Goal: Task Accomplishment & Management: Complete application form

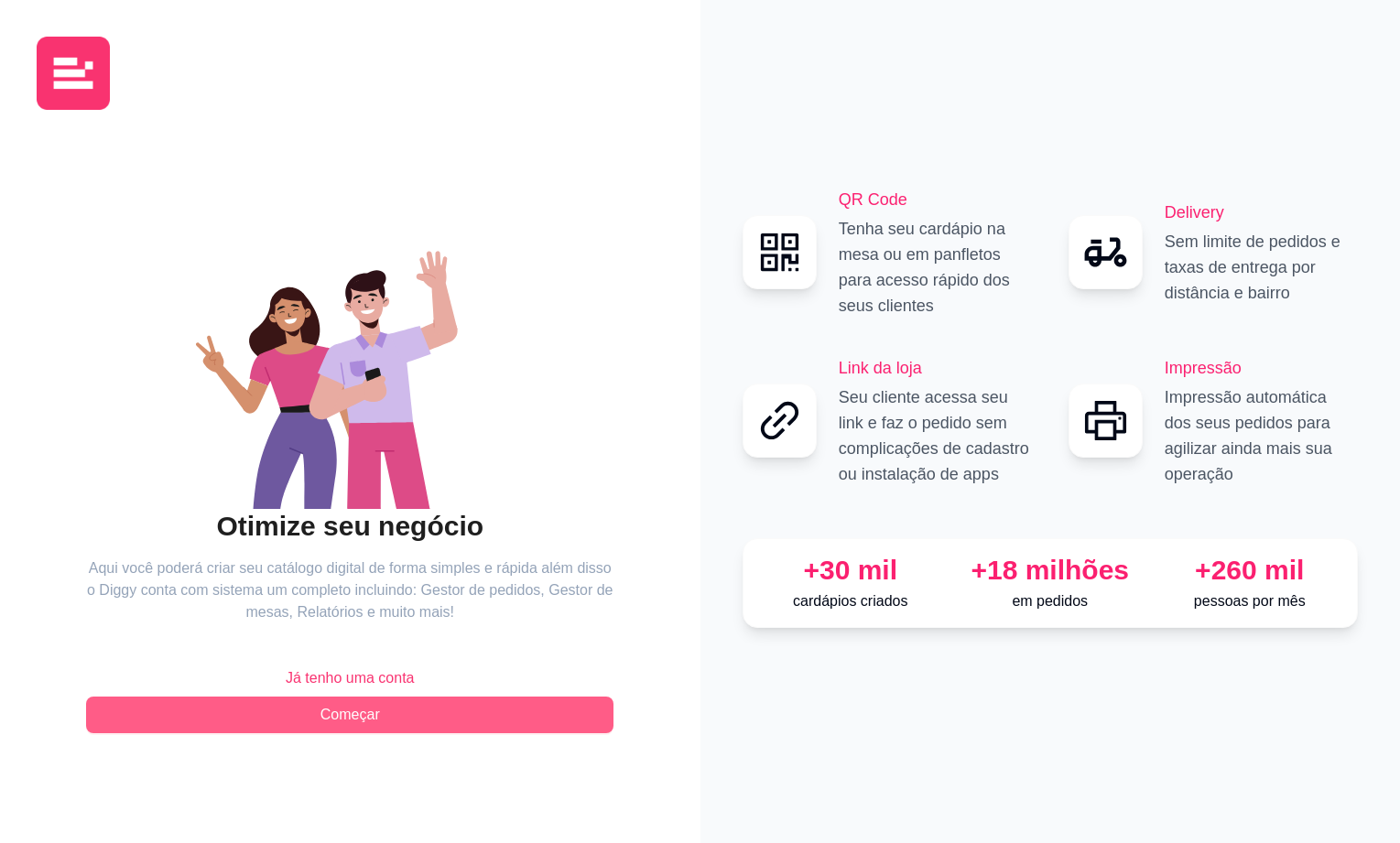
click at [341, 712] on span "Começar" at bounding box center [350, 715] width 60 height 22
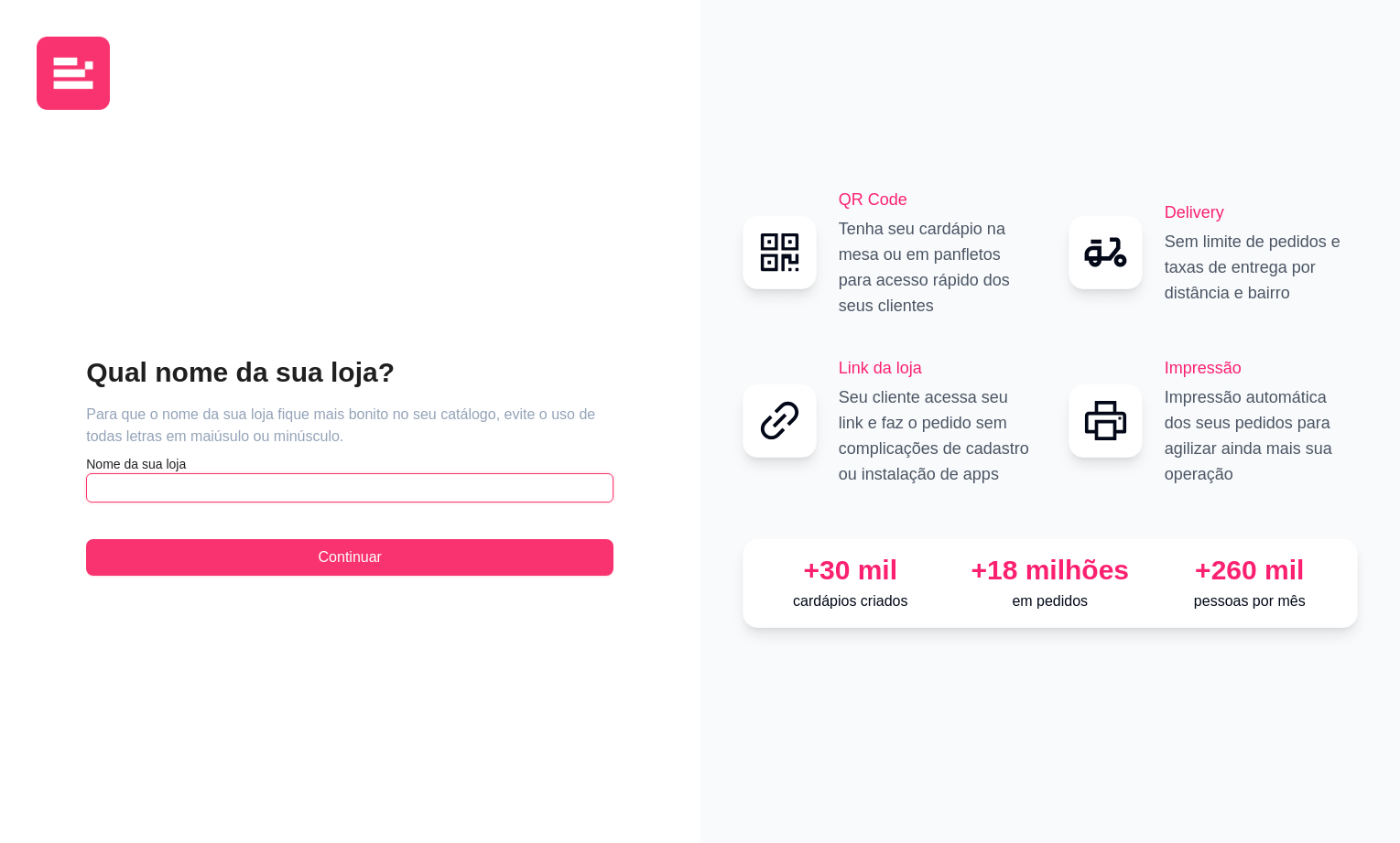
click at [106, 487] on input "text" at bounding box center [349, 487] width 527 height 29
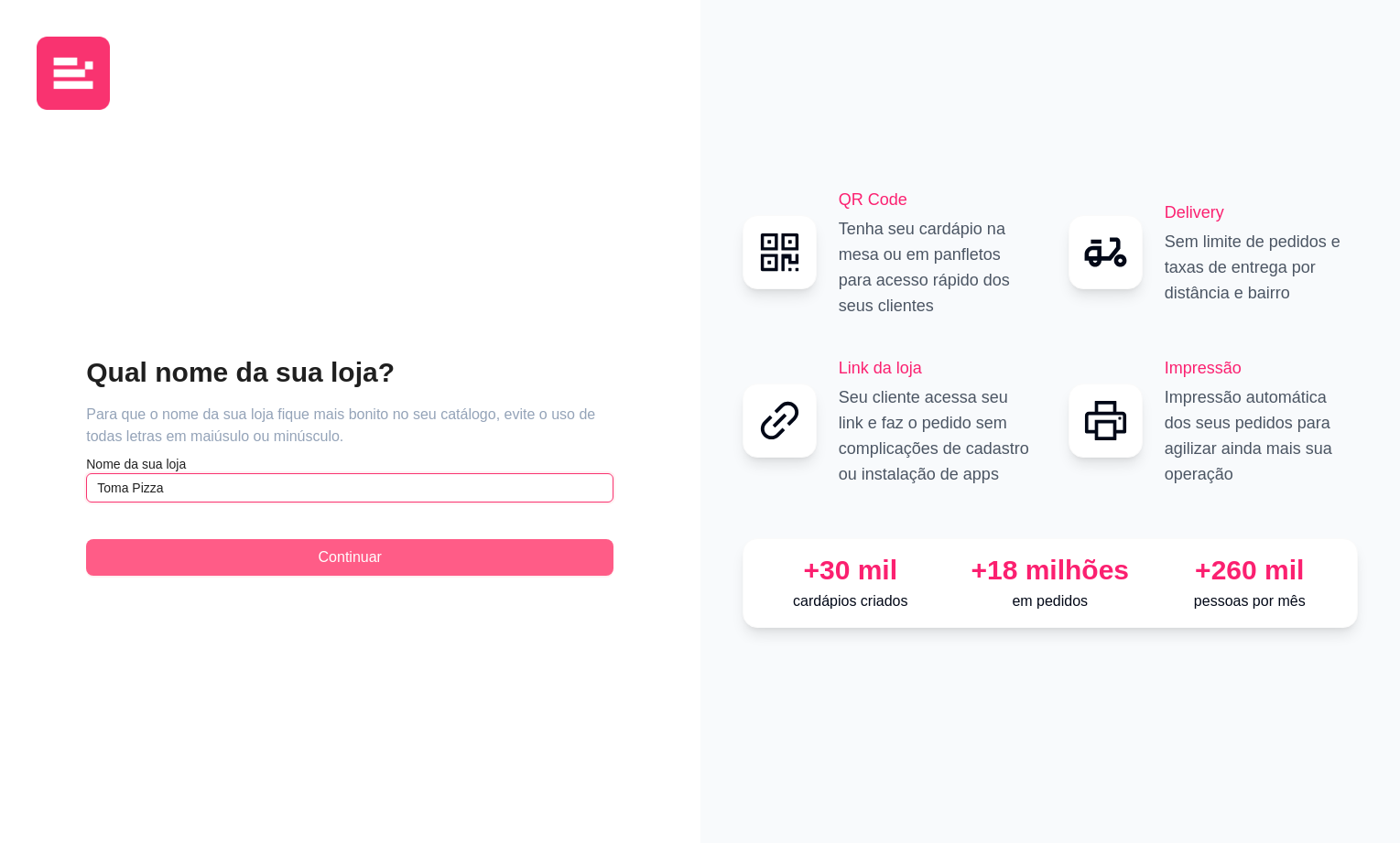
type input "Toma Pizza"
click at [281, 574] on button "Continuar" at bounding box center [349, 557] width 527 height 37
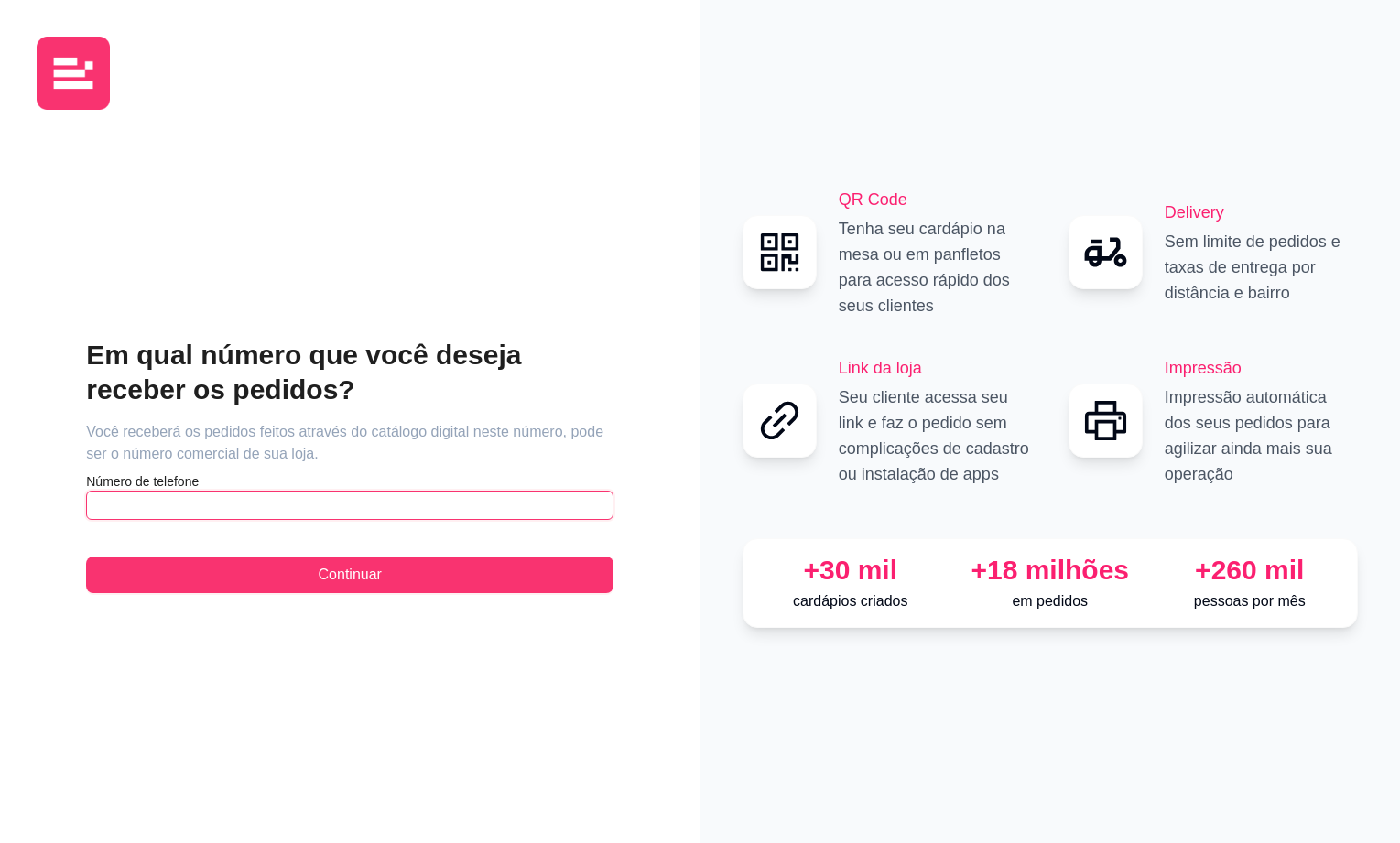
click at [194, 499] on input "text" at bounding box center [349, 505] width 527 height 29
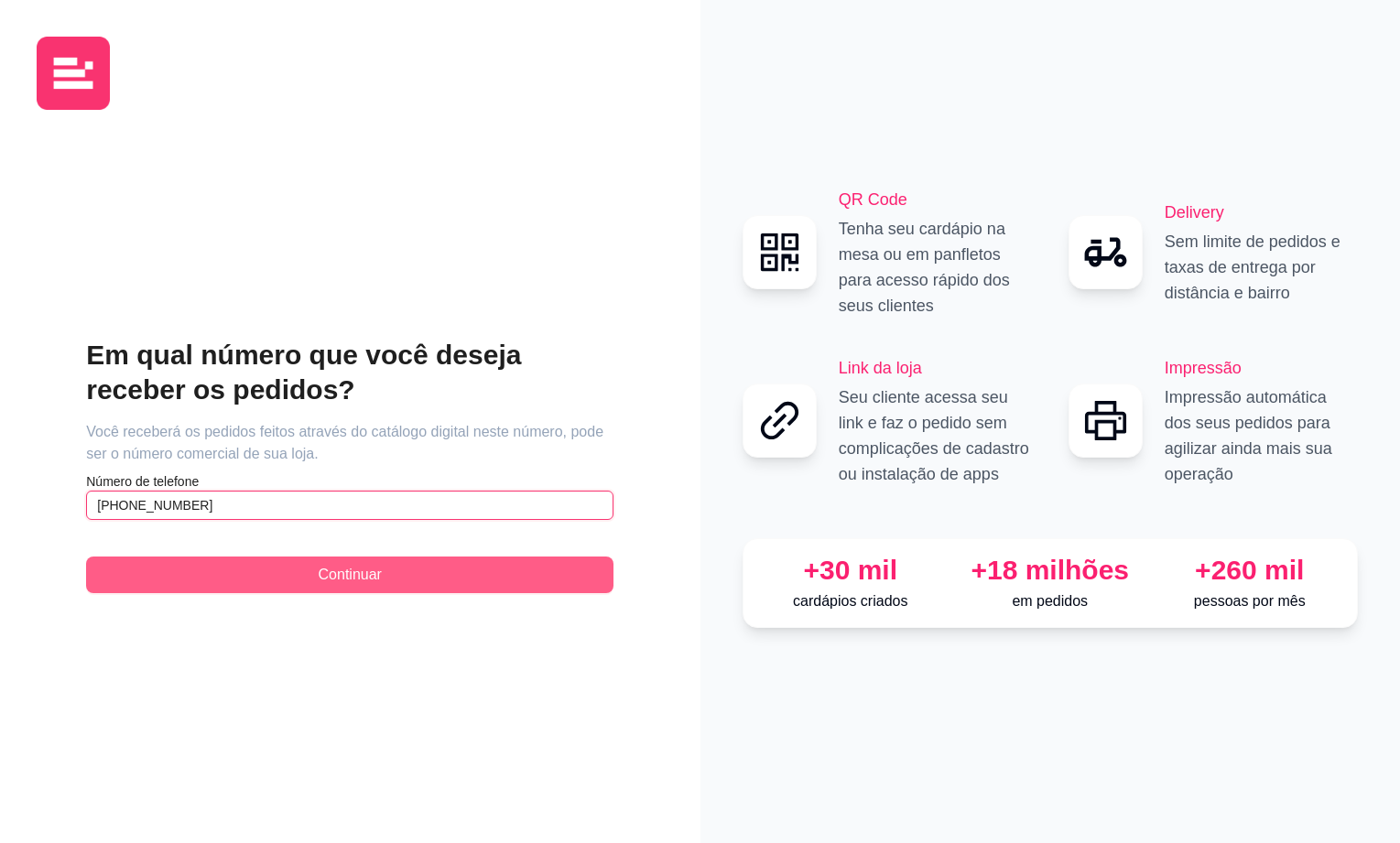
type input "[PHONE_NUMBER]"
click at [247, 581] on button "Continuar" at bounding box center [349, 574] width 527 height 37
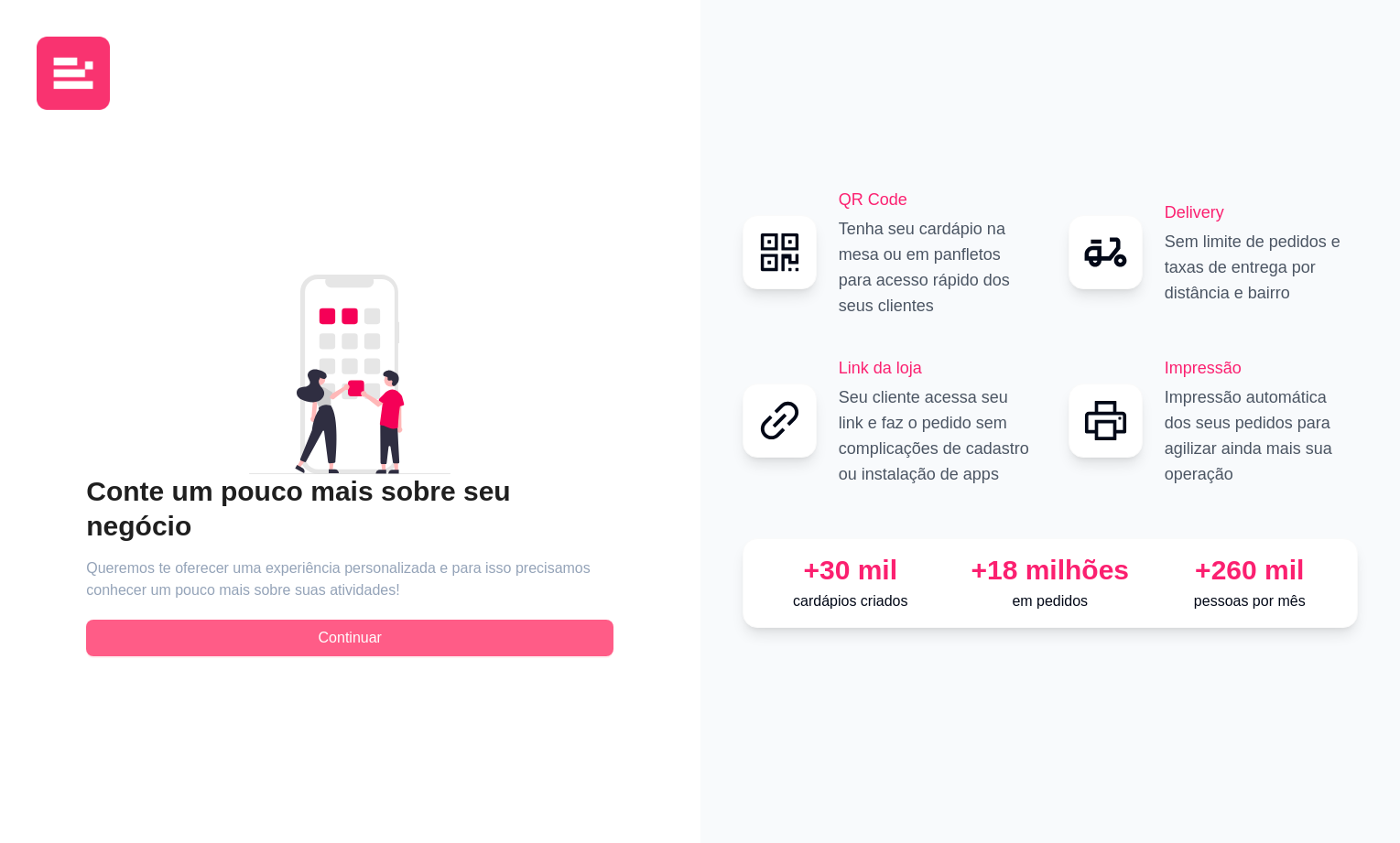
click at [248, 620] on button "Continuar" at bounding box center [349, 638] width 527 height 37
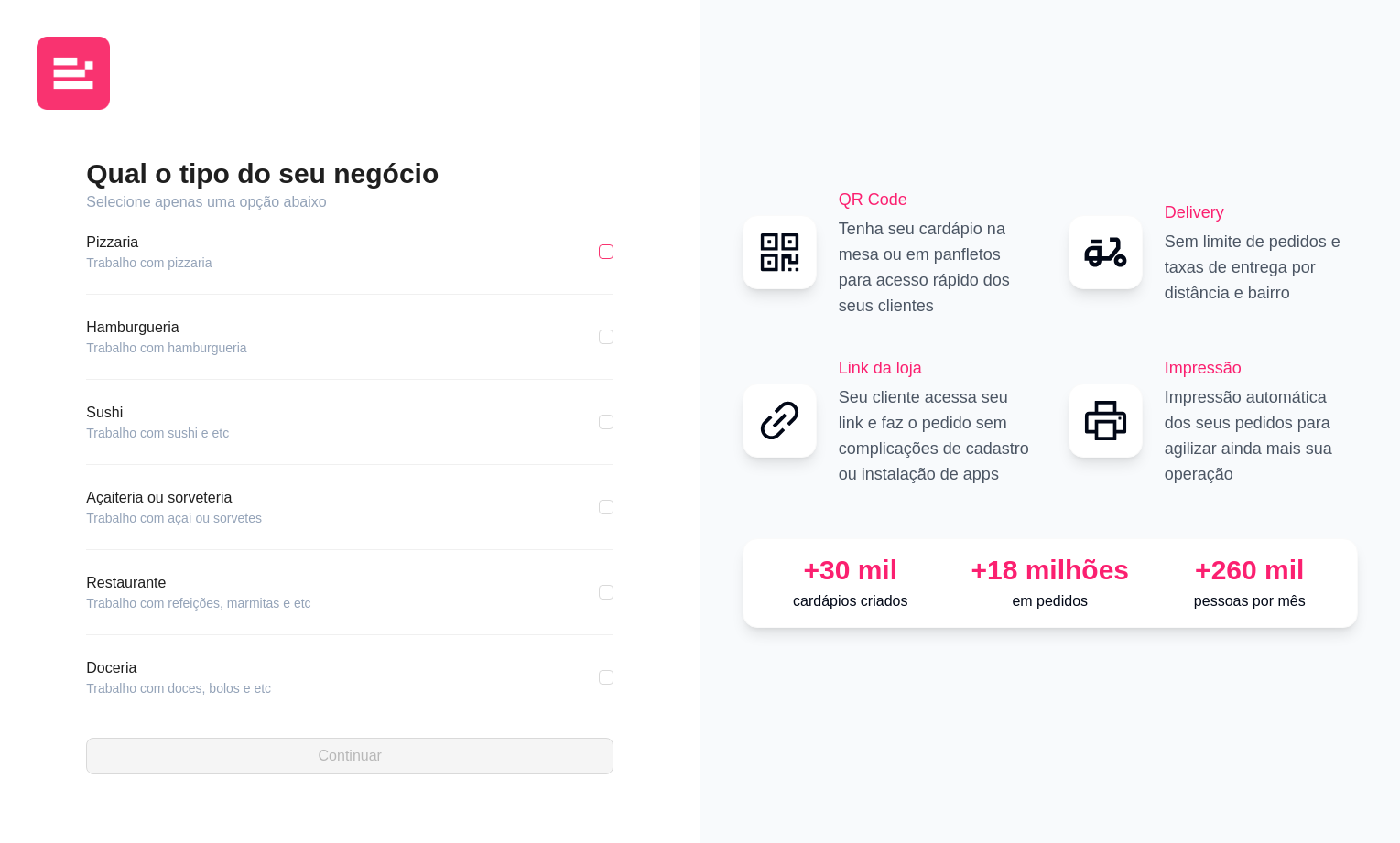
click at [598, 252] on input "checkbox" at bounding box center [606, 252] width 15 height 15
checkbox input "true"
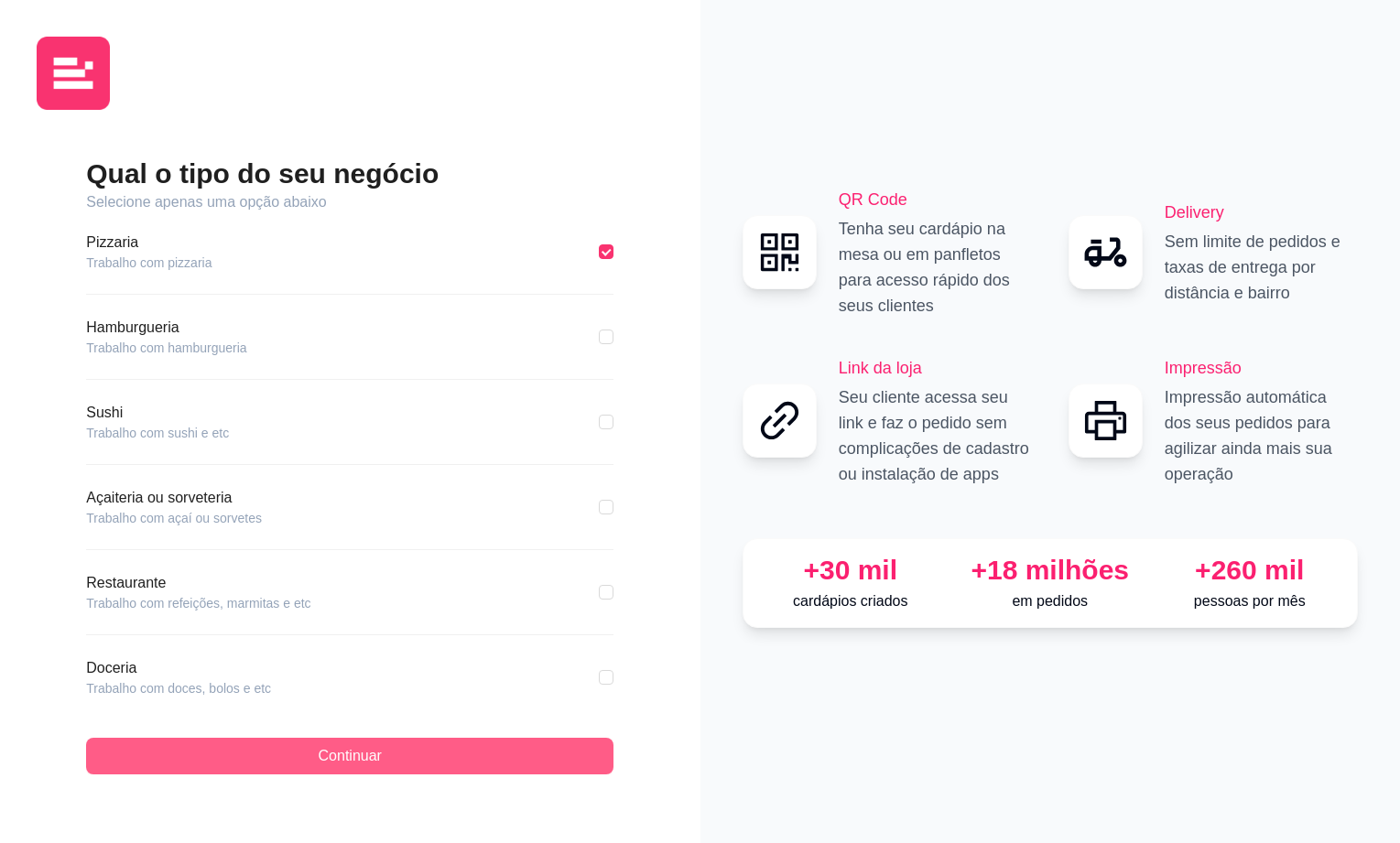
click at [332, 766] on span "Continuar" at bounding box center [349, 756] width 63 height 22
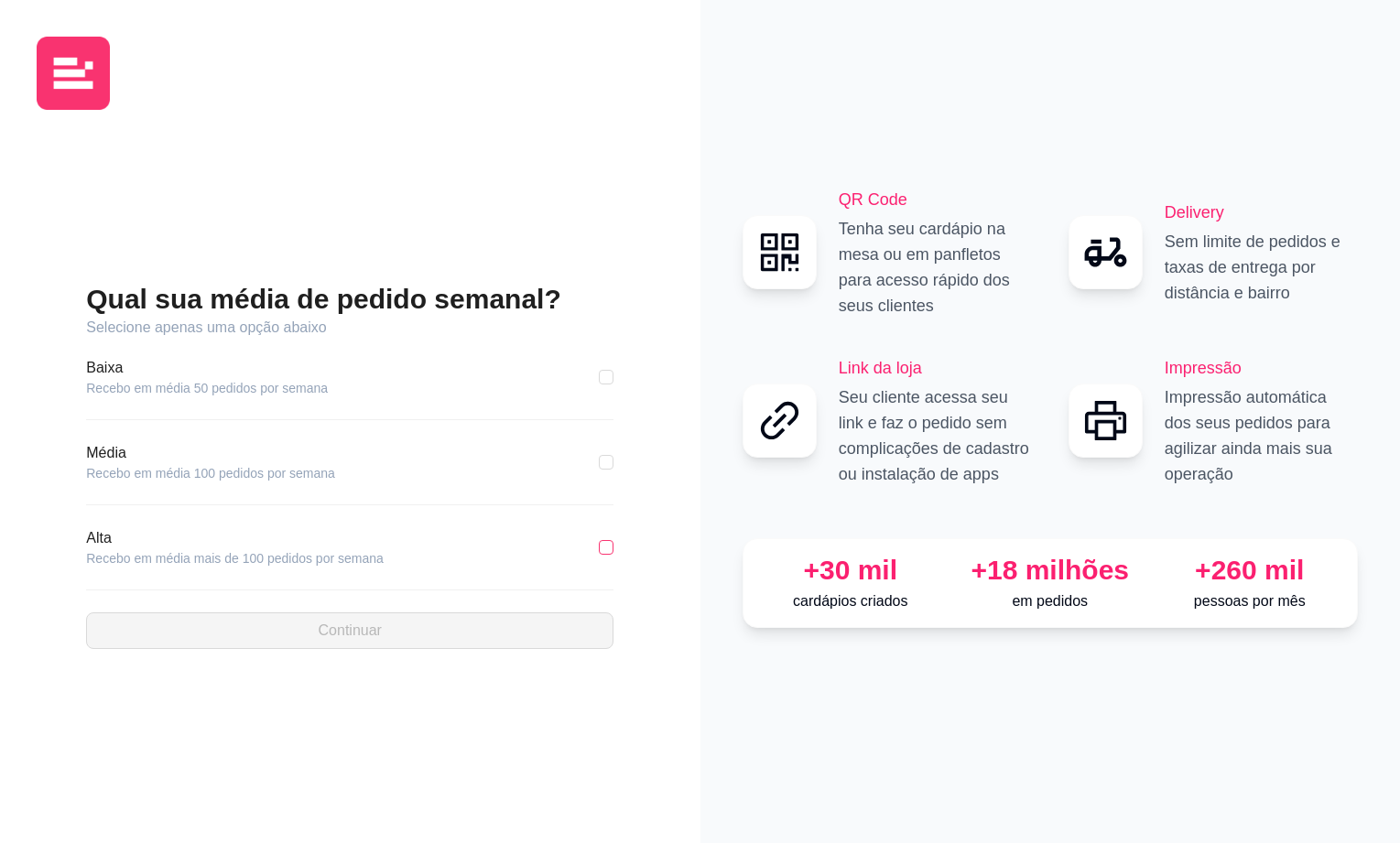
click at [608, 550] on input "checkbox" at bounding box center [606, 548] width 15 height 15
checkbox input "true"
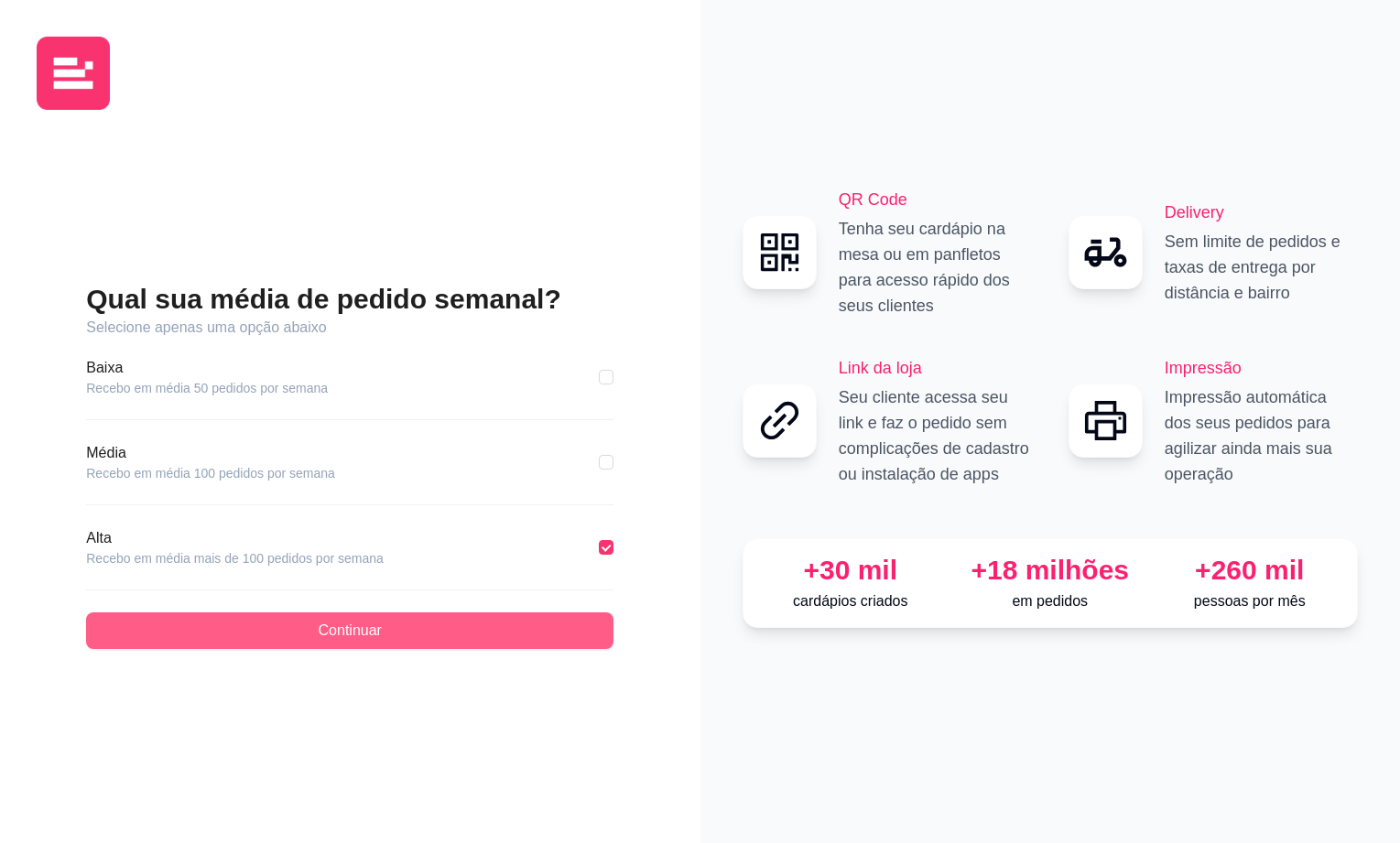
click at [342, 634] on span "Continuar" at bounding box center [349, 630] width 63 height 22
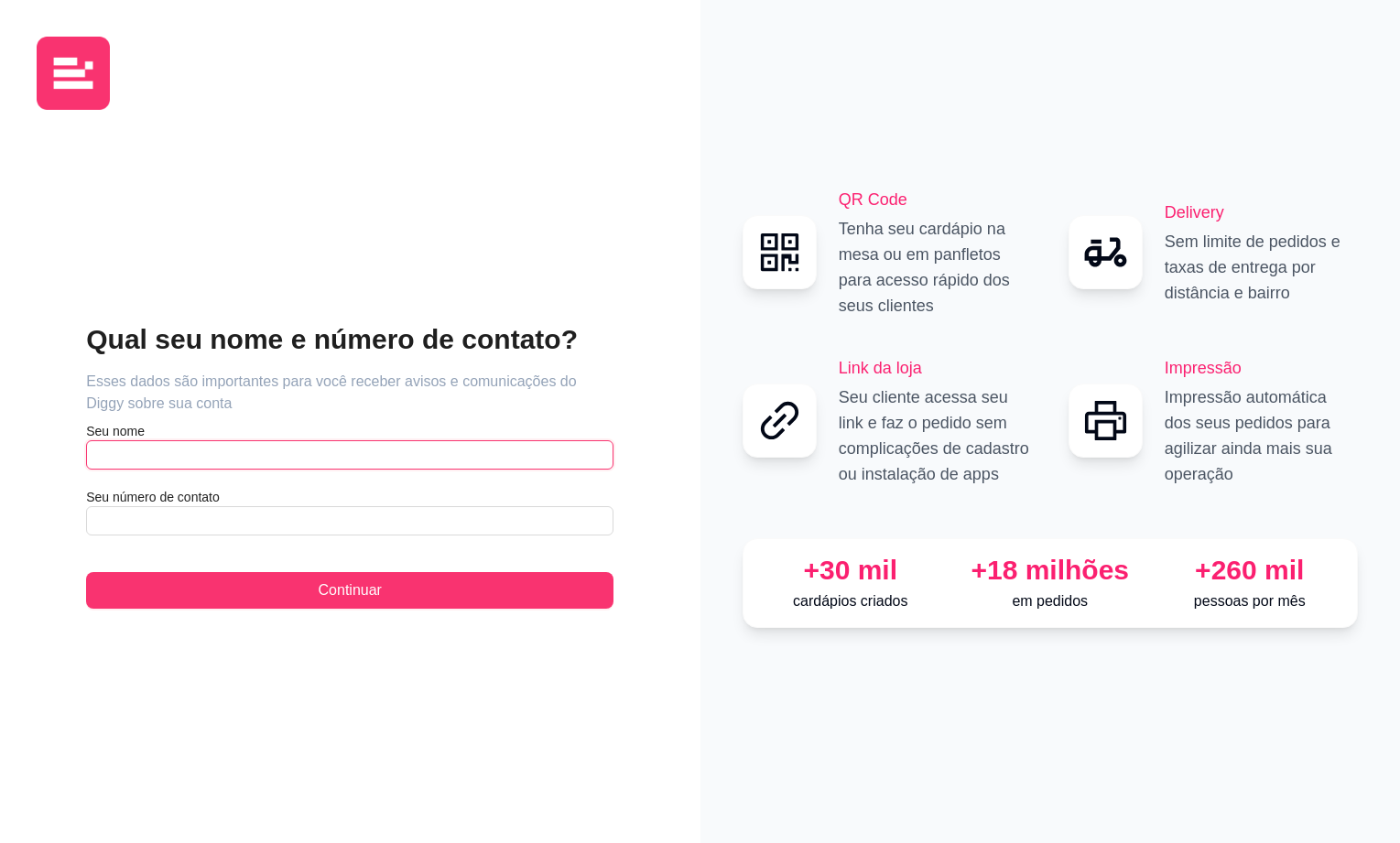
click at [212, 469] on input "text" at bounding box center [349, 454] width 527 height 29
type input "Gilvan"
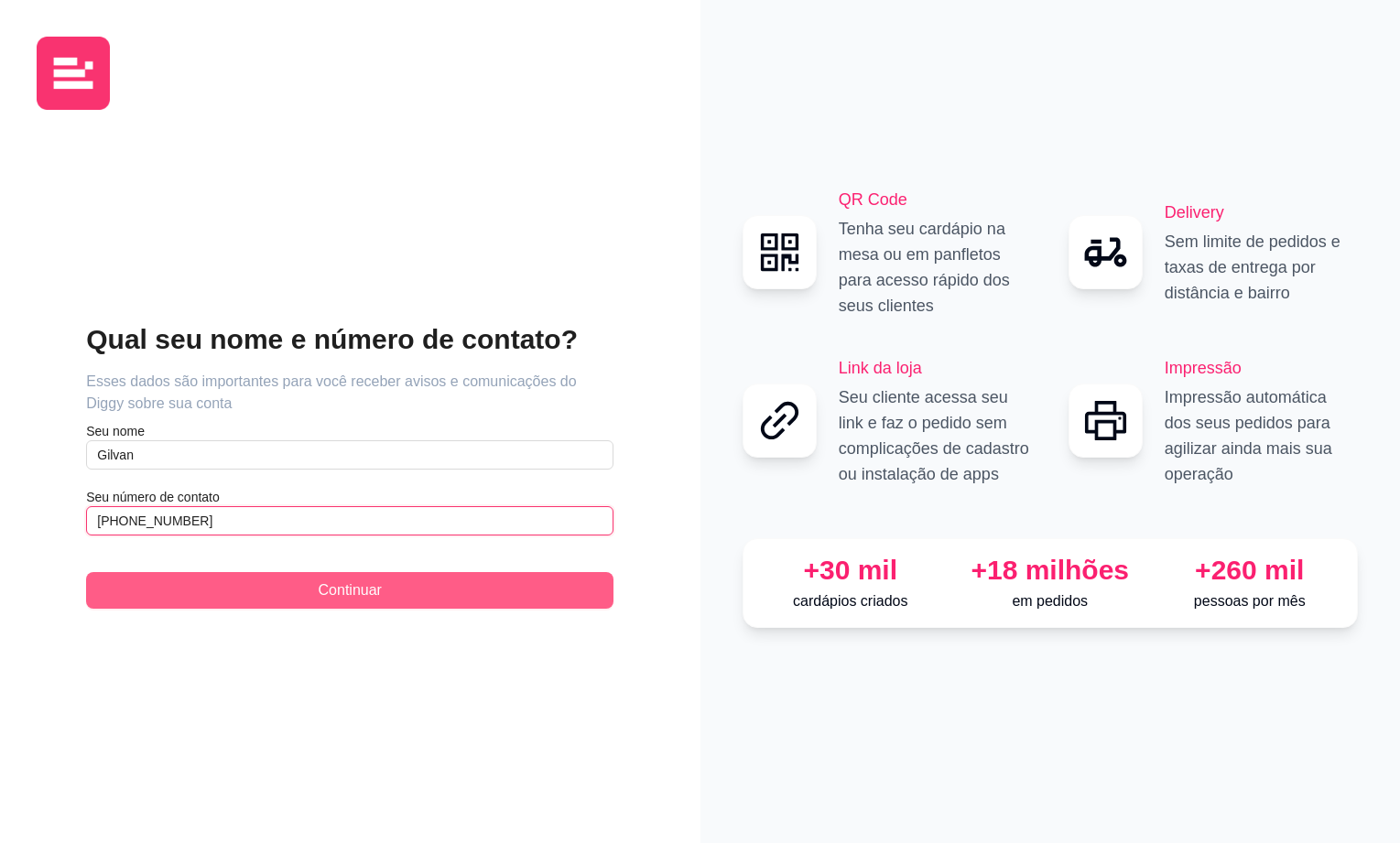
type input "[PHONE_NUMBER]"
click at [309, 585] on button "Continuar" at bounding box center [349, 590] width 527 height 37
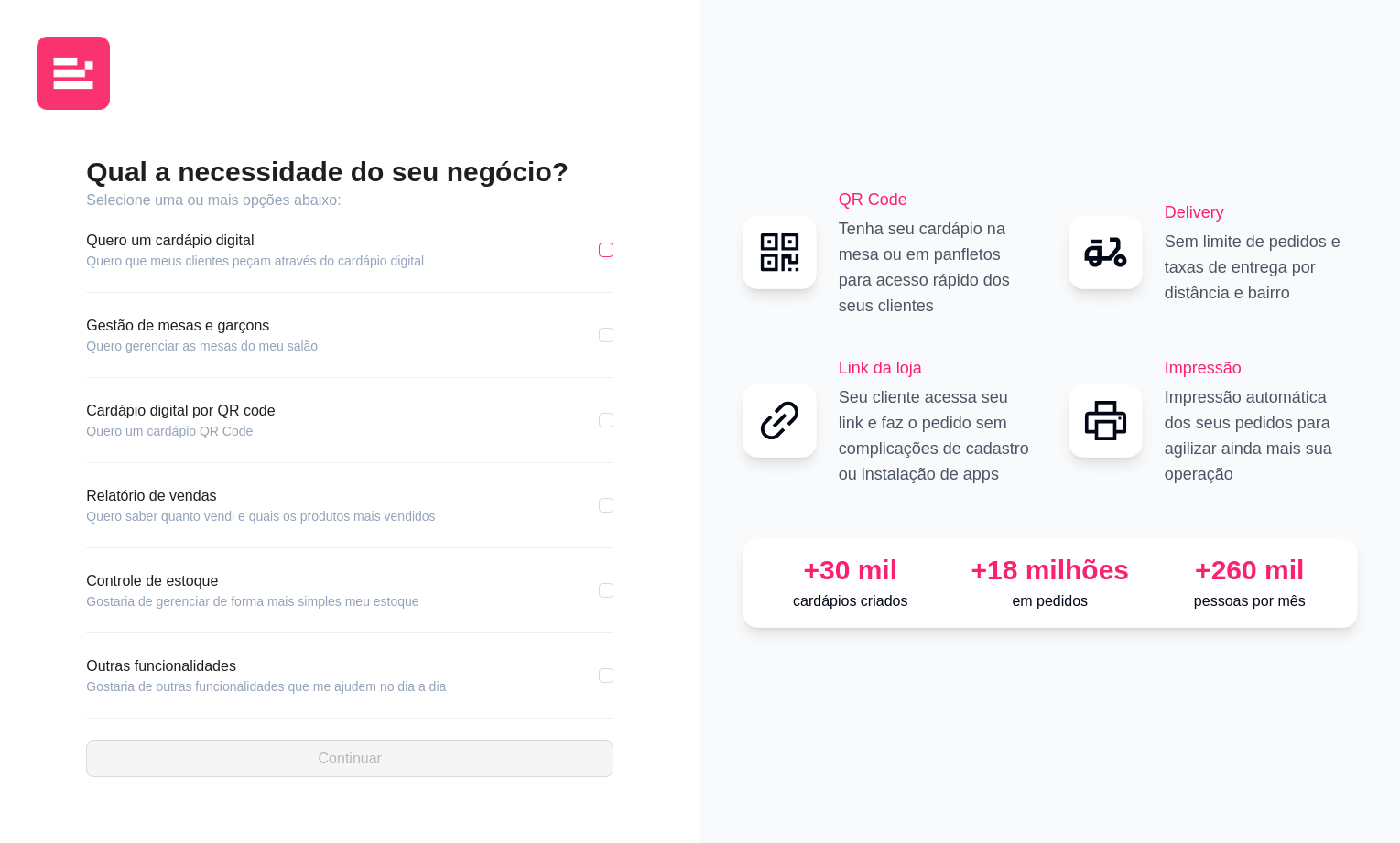
click at [601, 253] on input "checkbox" at bounding box center [606, 250] width 15 height 15
checkbox input "true"
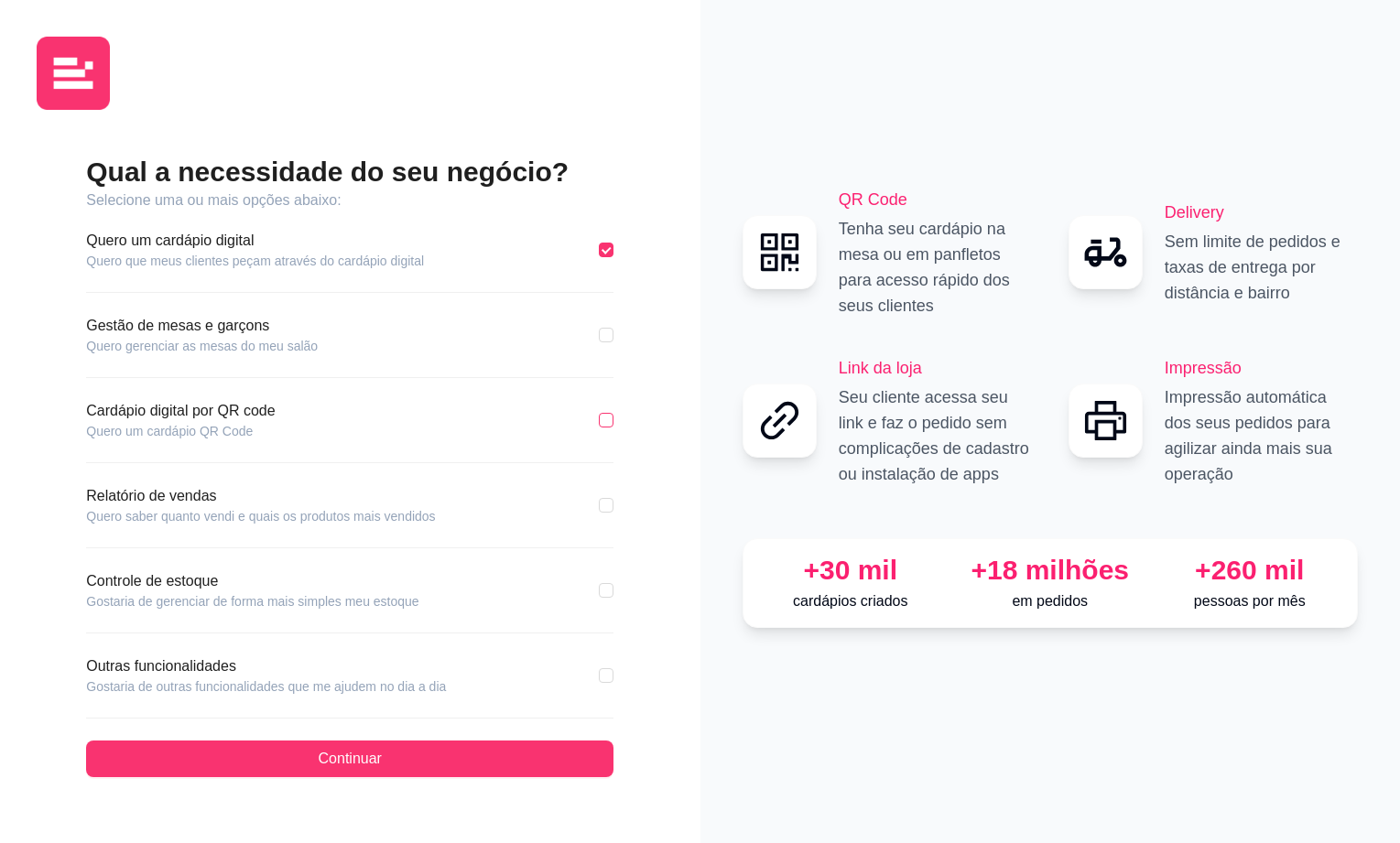
click at [604, 416] on input "checkbox" at bounding box center [606, 421] width 15 height 15
checkbox input "true"
click at [603, 506] on input "checkbox" at bounding box center [606, 506] width 15 height 15
checkbox input "true"
click at [598, 588] on input "checkbox" at bounding box center [606, 591] width 15 height 15
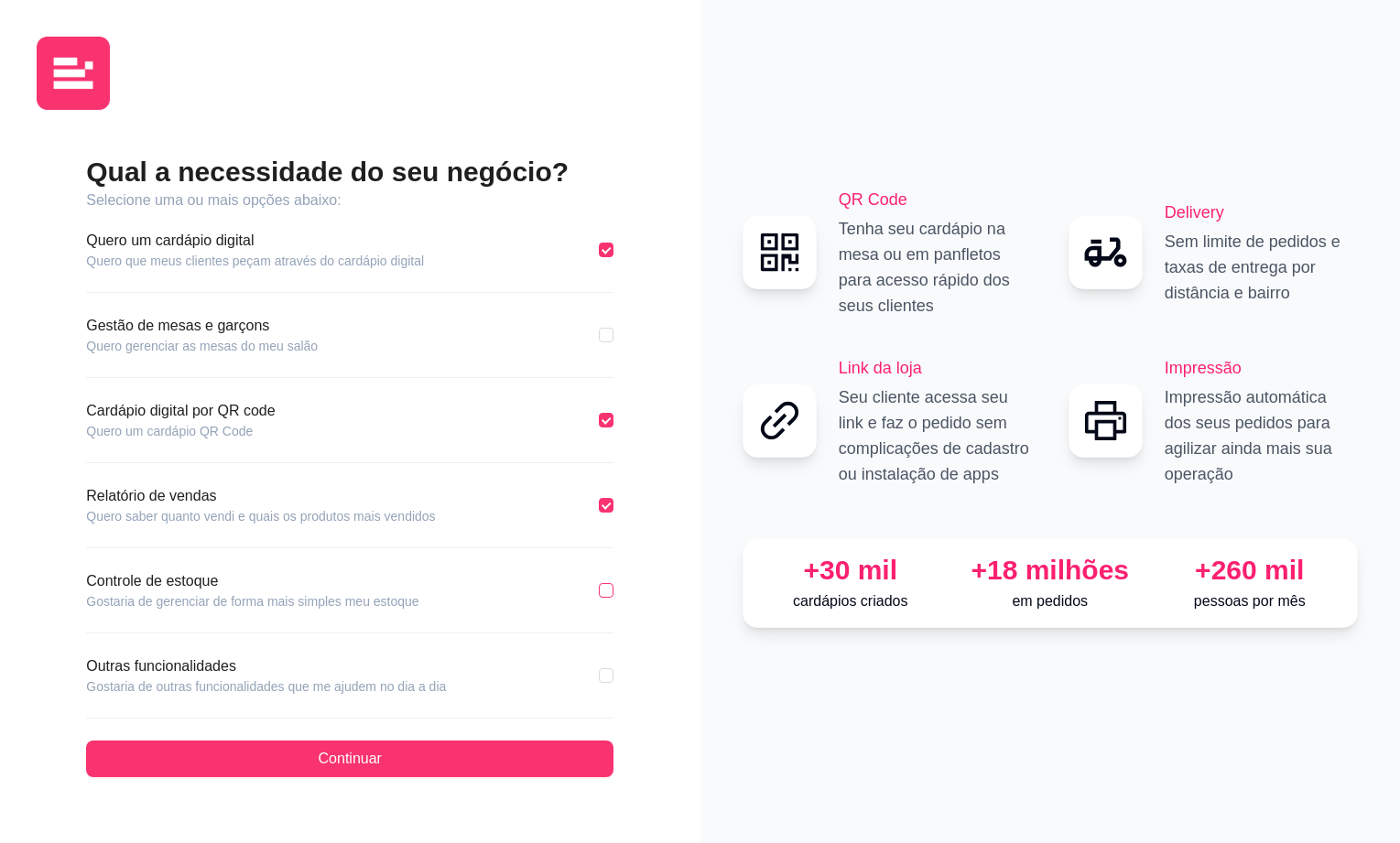
checkbox input "true"
click at [609, 676] on input "checkbox" at bounding box center [606, 676] width 15 height 15
checkbox input "true"
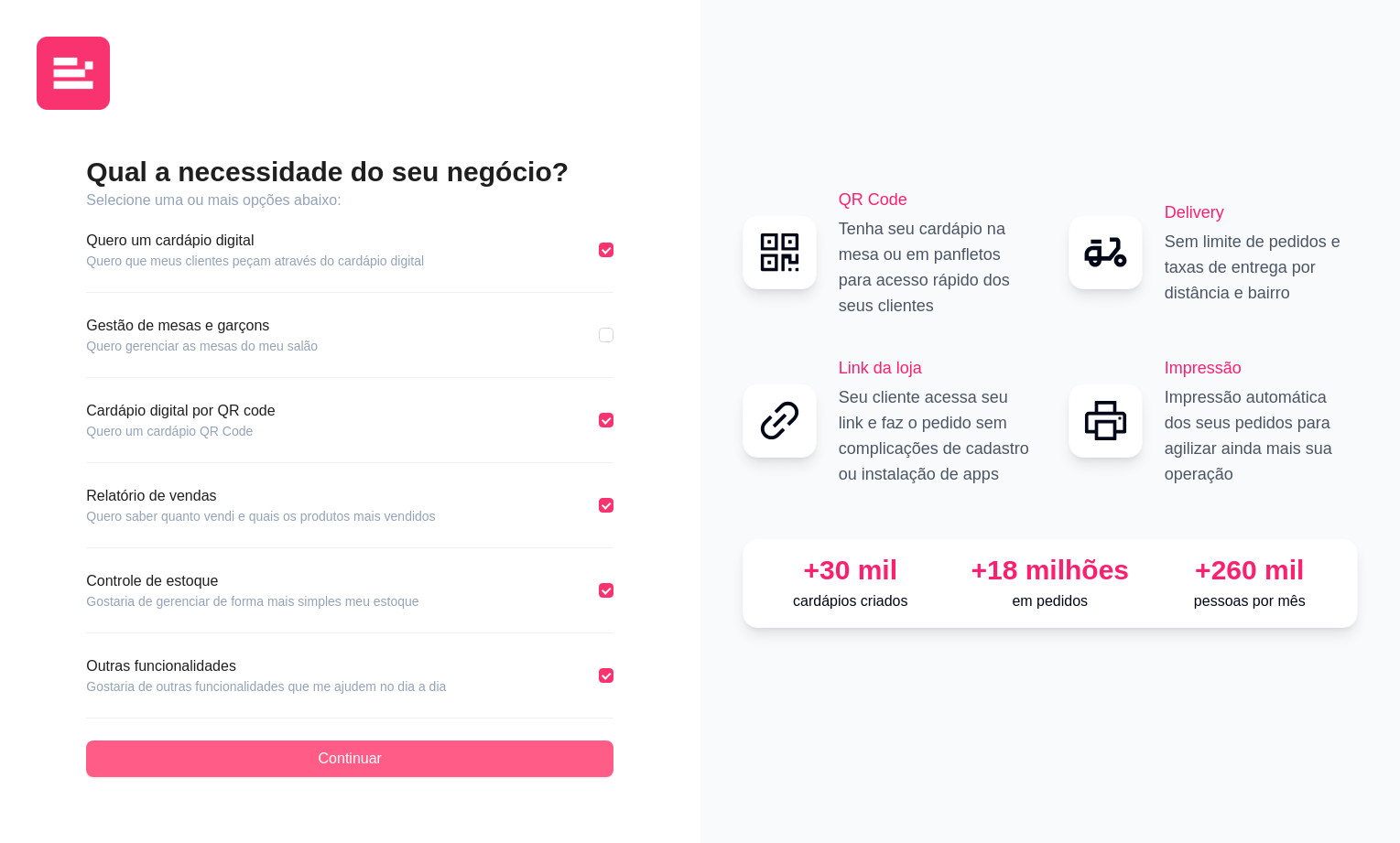
click at [475, 763] on button "Continuar" at bounding box center [349, 759] width 527 height 37
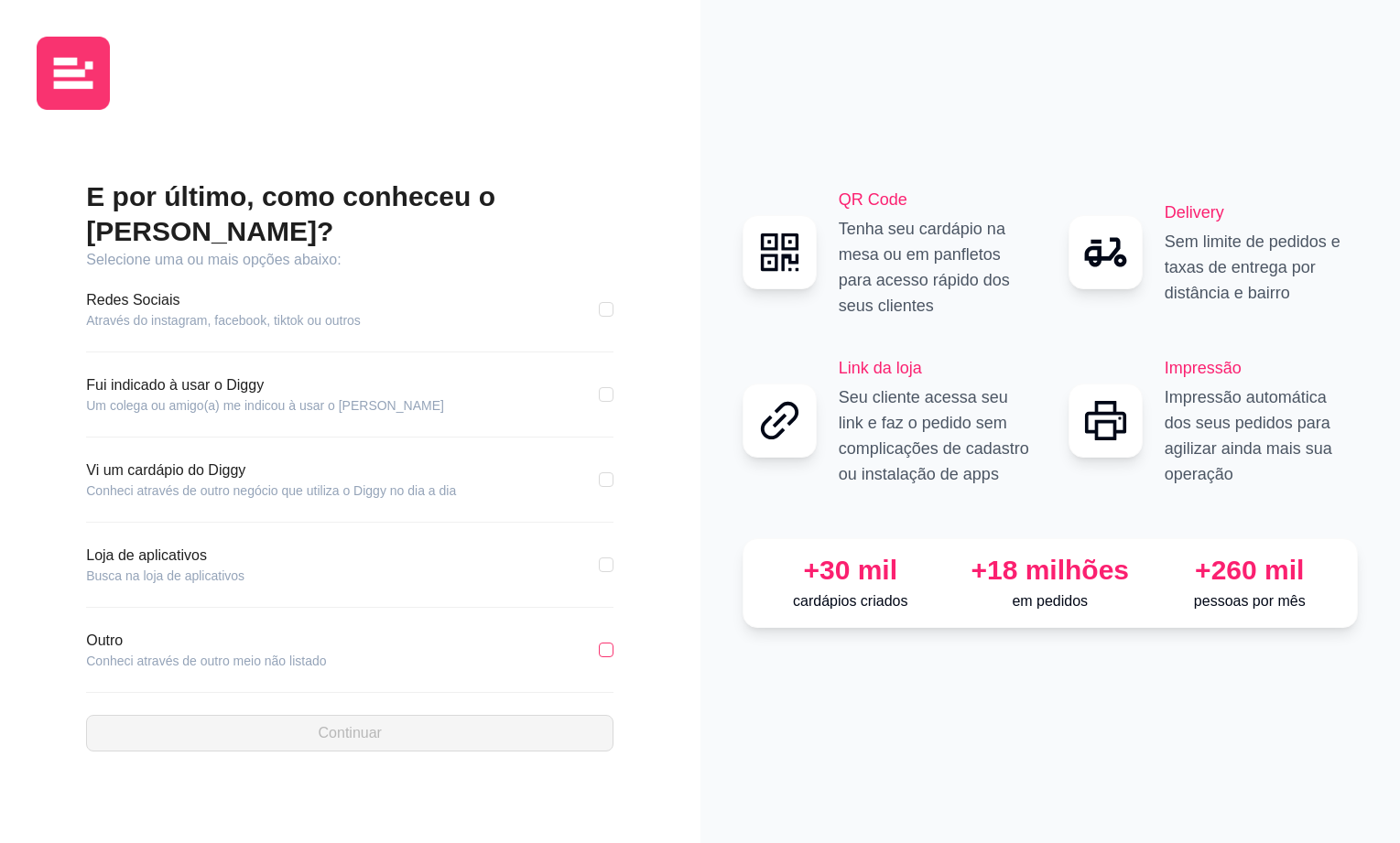
click at [602, 643] on input "checkbox" at bounding box center [606, 650] width 15 height 15
checkbox input "true"
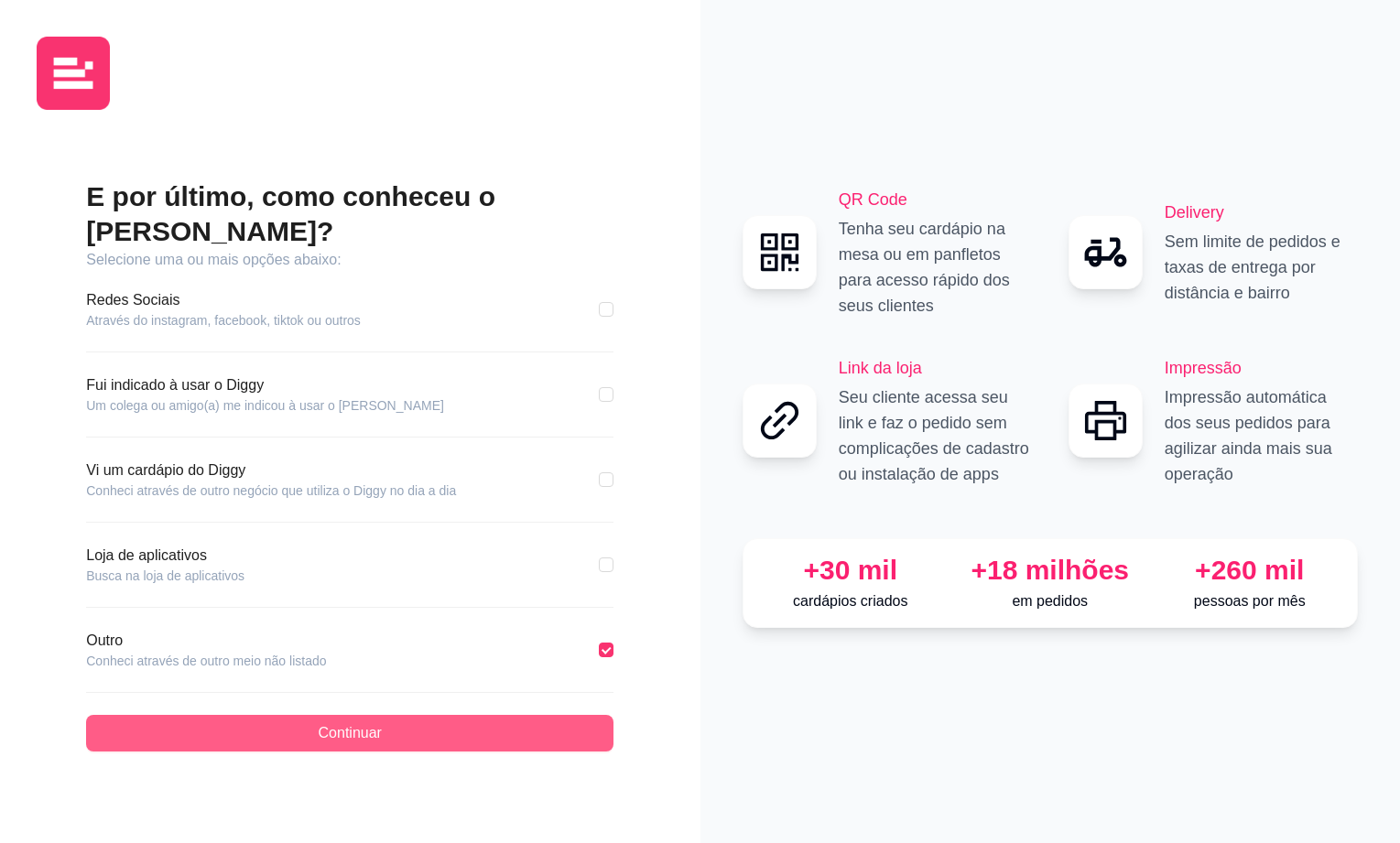
click at [487, 715] on button "Continuar" at bounding box center [349, 732] width 527 height 37
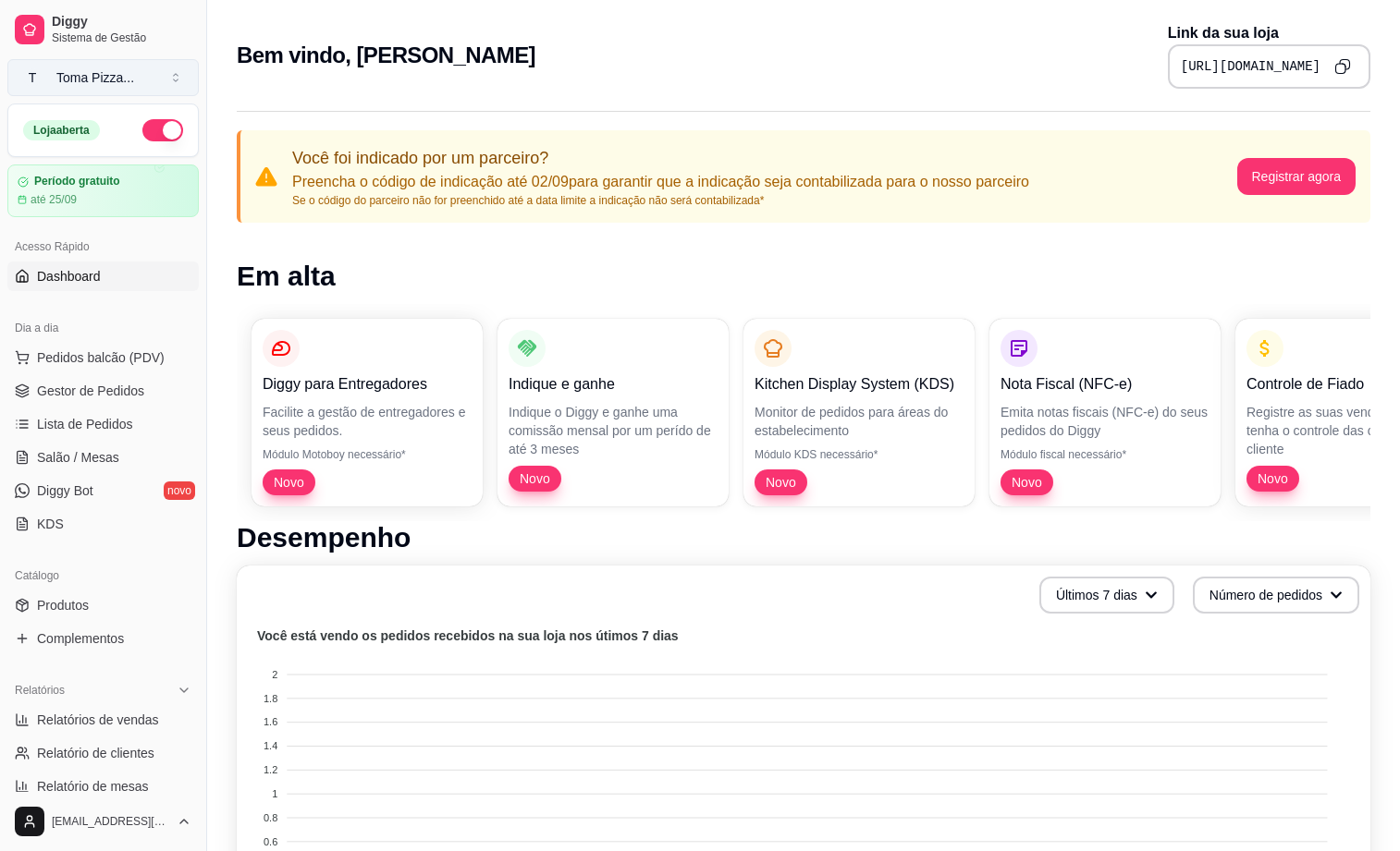
click at [183, 82] on button "T Toma Pizza ..." at bounding box center [103, 78] width 191 height 37
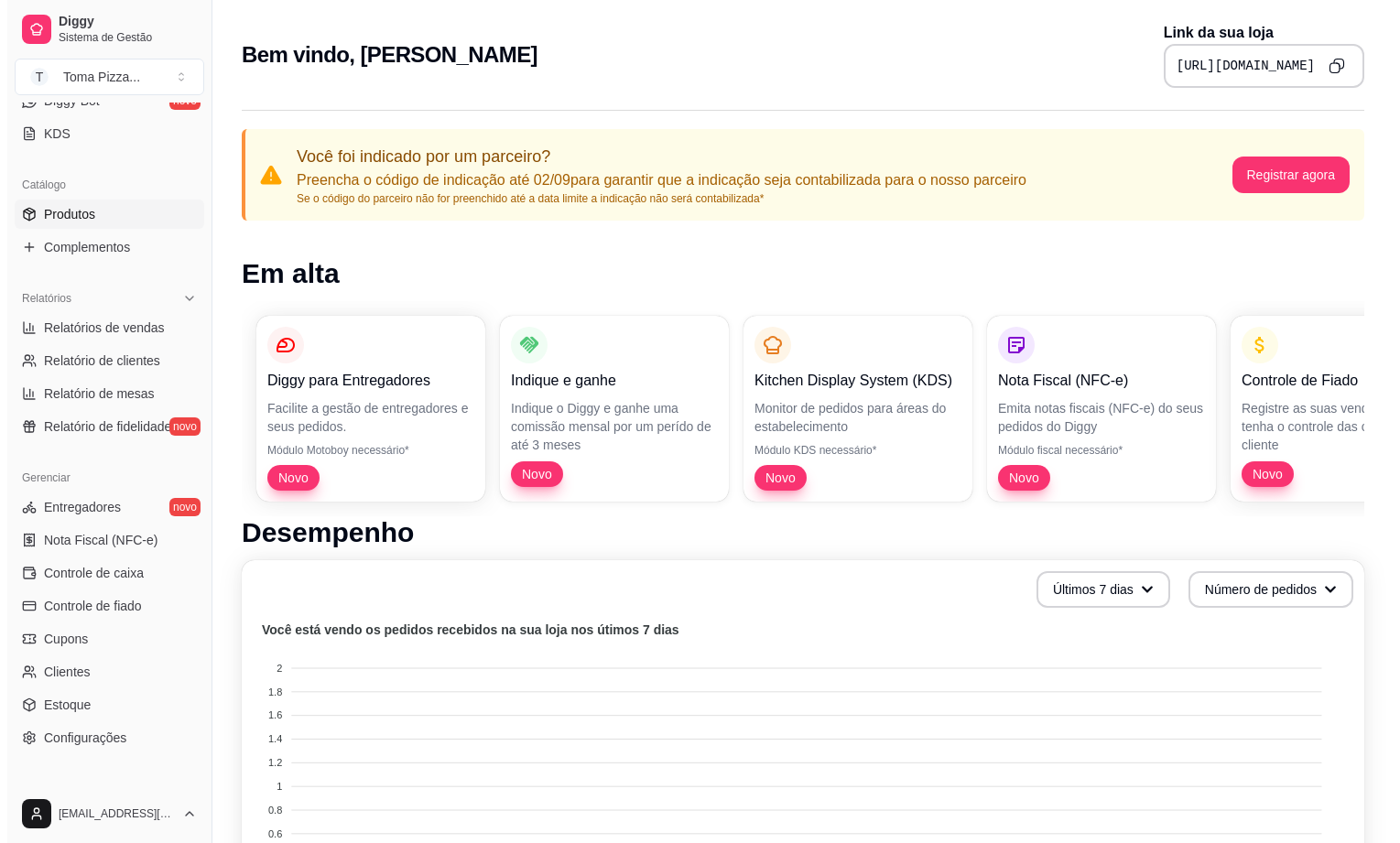
scroll to position [458, 0]
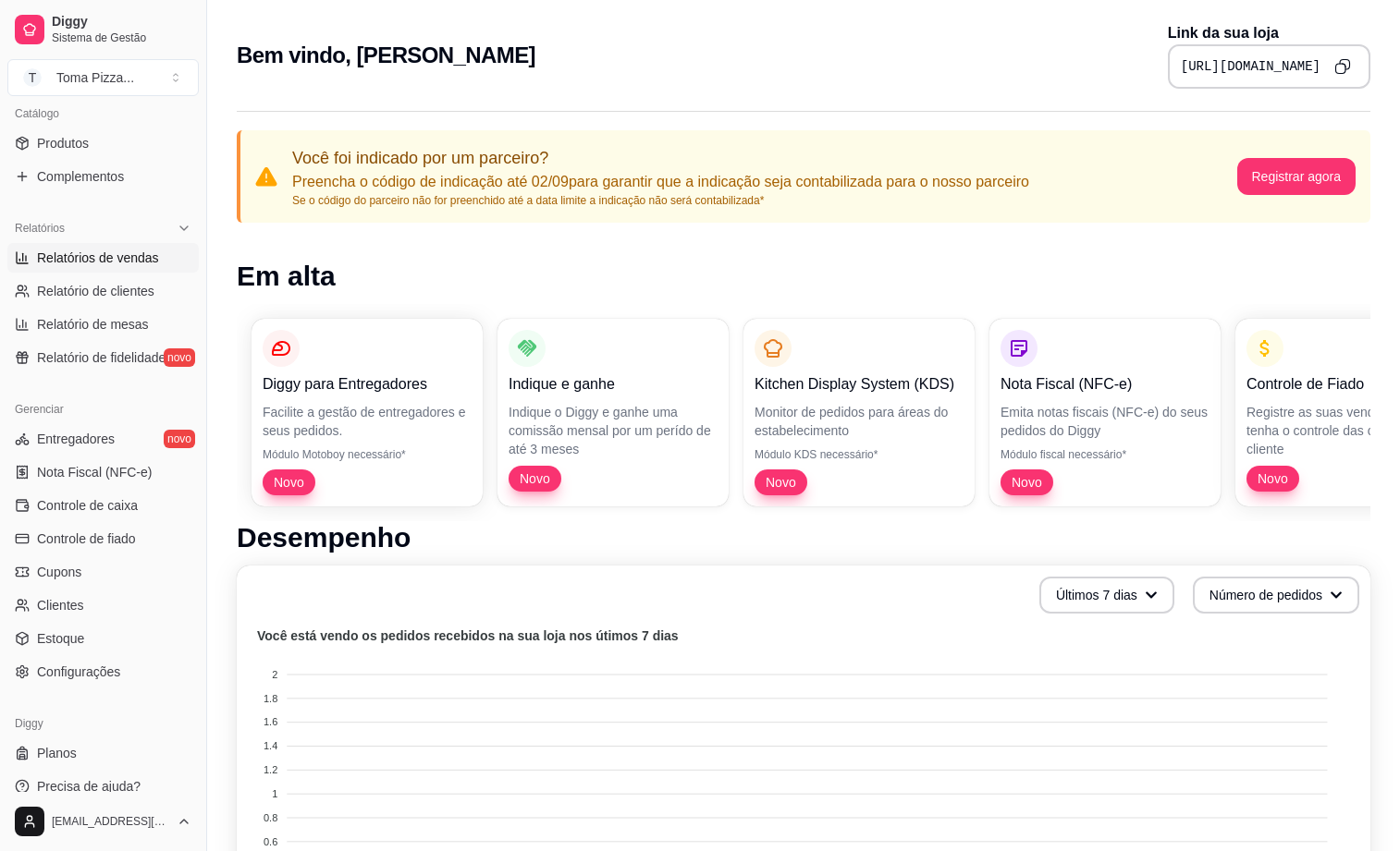
click at [113, 261] on span "Relatórios de vendas" at bounding box center [97, 258] width 122 height 19
select select "ALL"
select select "0"
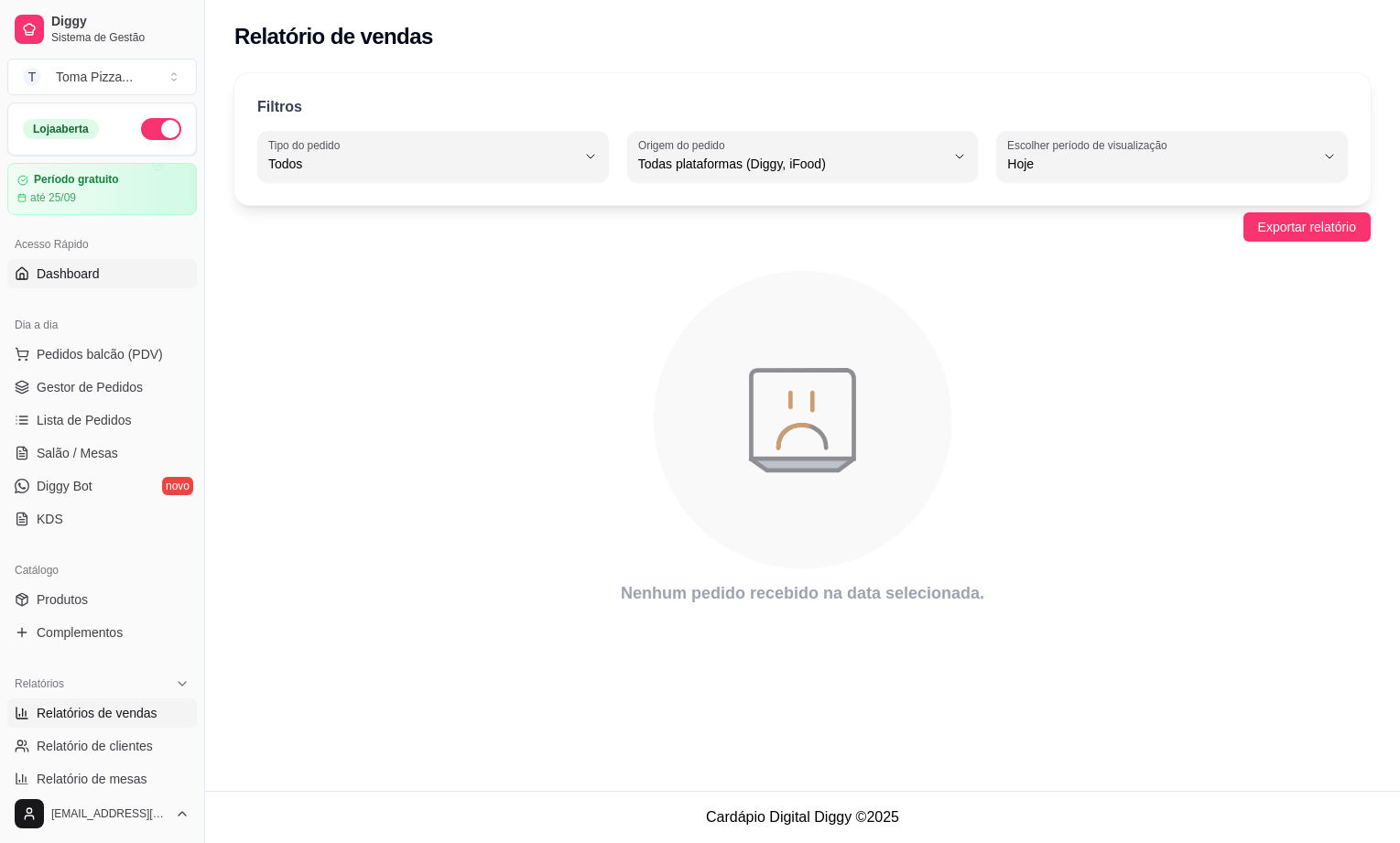
click at [71, 280] on span "Dashboard" at bounding box center [67, 274] width 63 height 19
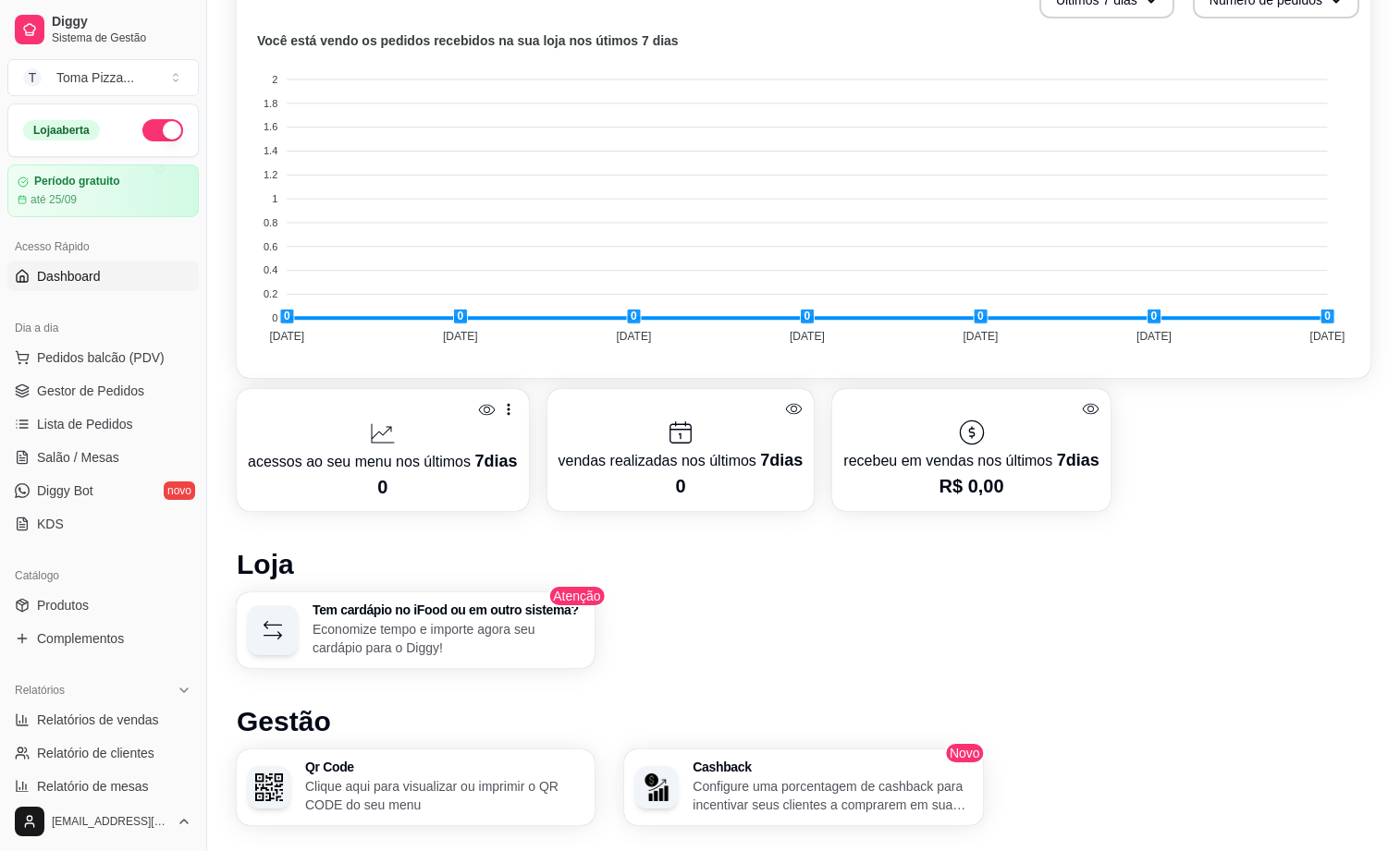
scroll to position [536, 0]
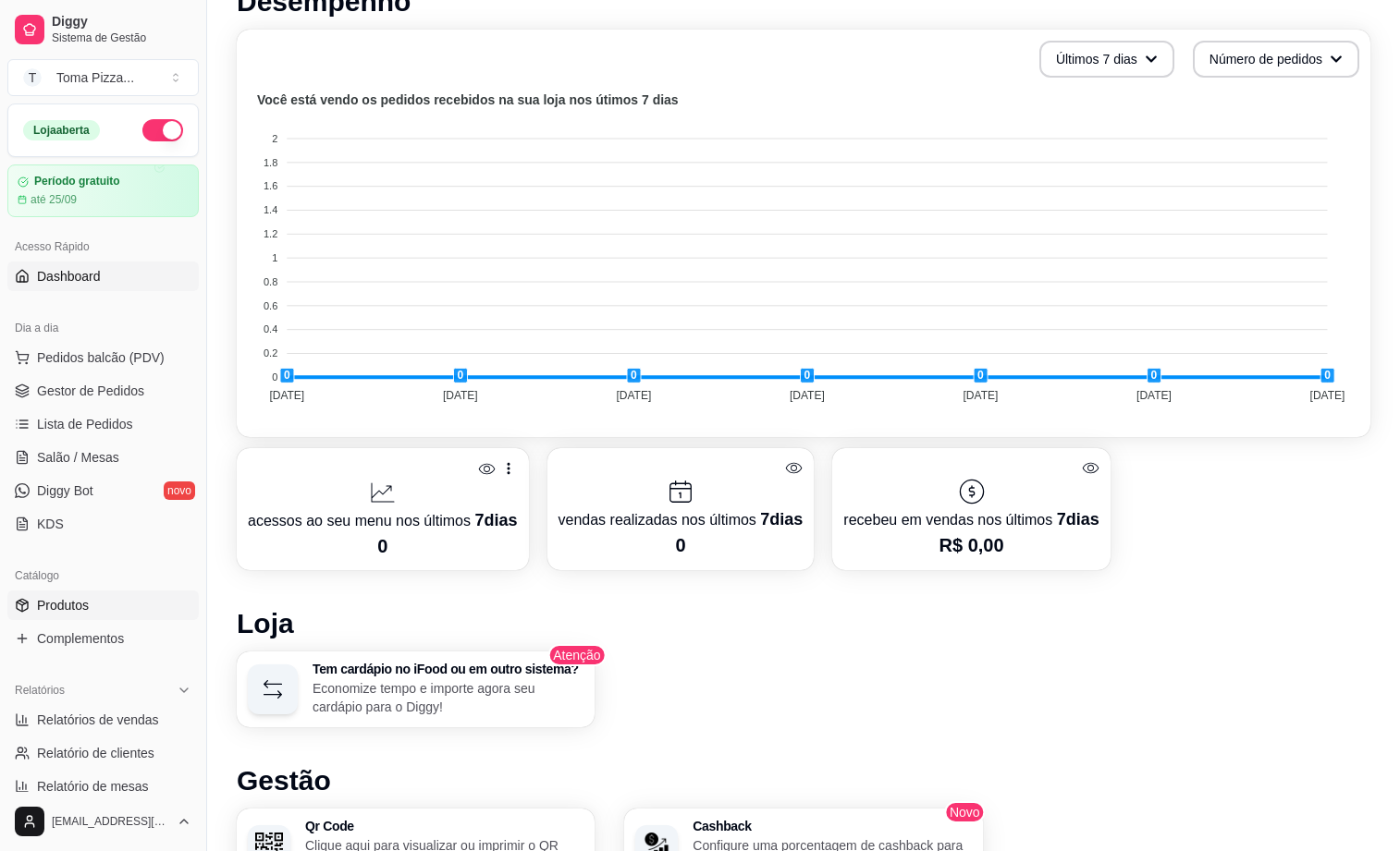
click at [82, 618] on link "Produtos" at bounding box center [103, 605] width 191 height 29
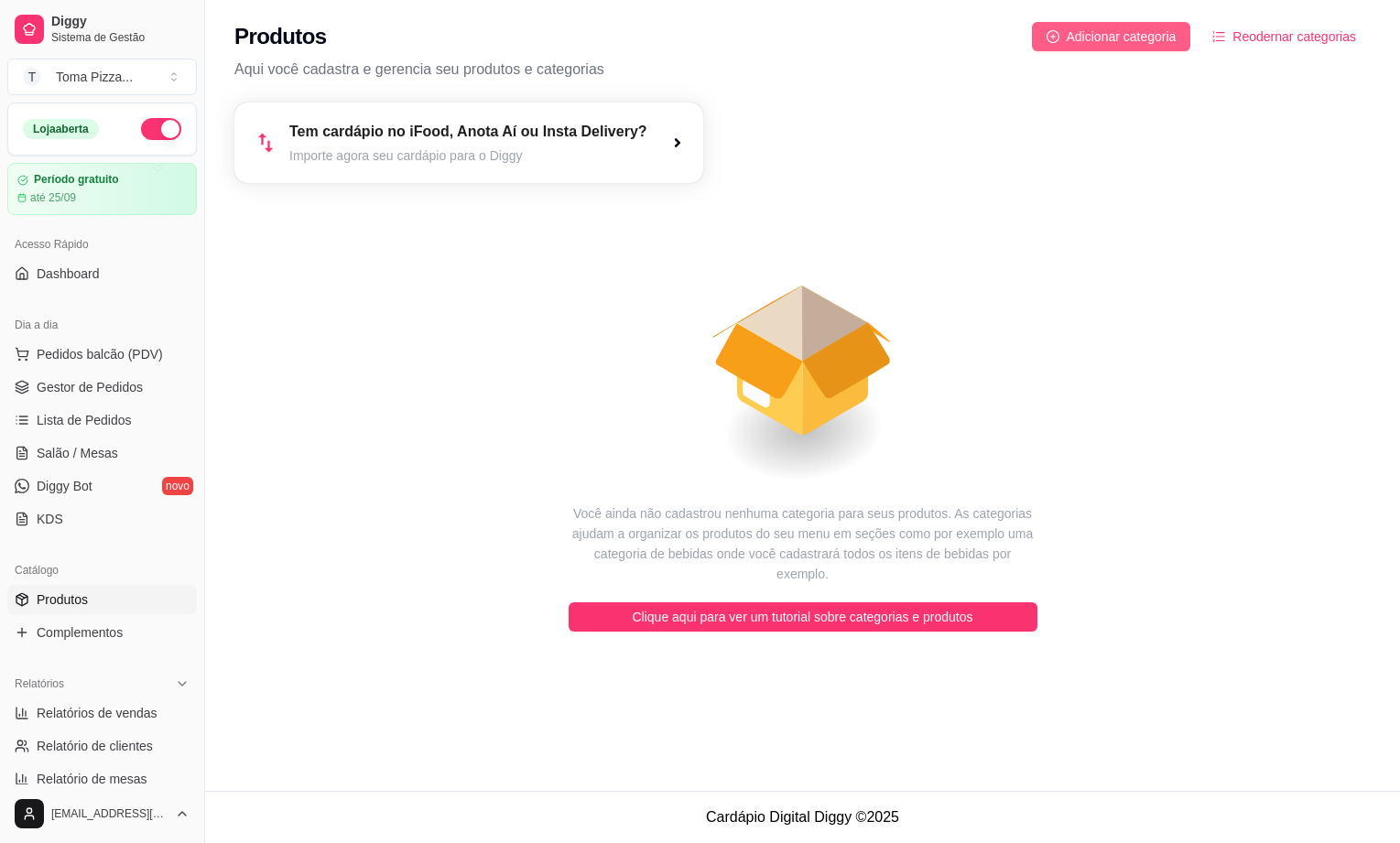
click at [1095, 37] on span "Adicionar categoria" at bounding box center [1121, 37] width 110 height 21
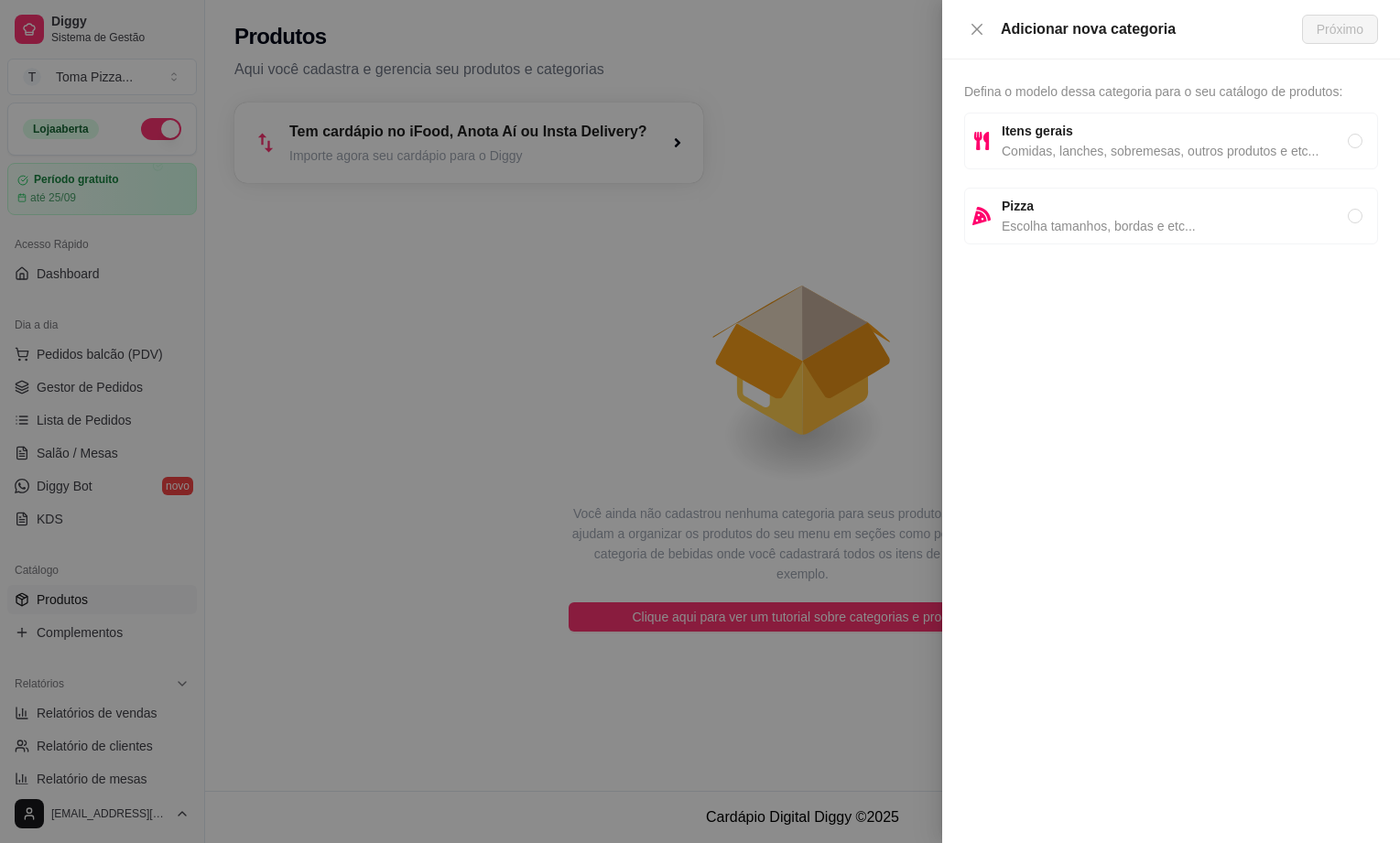
click at [1091, 230] on span "Escolha tamanhos, bordas e etc..." at bounding box center [1174, 227] width 346 height 21
radio input "true"
click at [1335, 29] on span "Próximo" at bounding box center [1340, 30] width 47 height 21
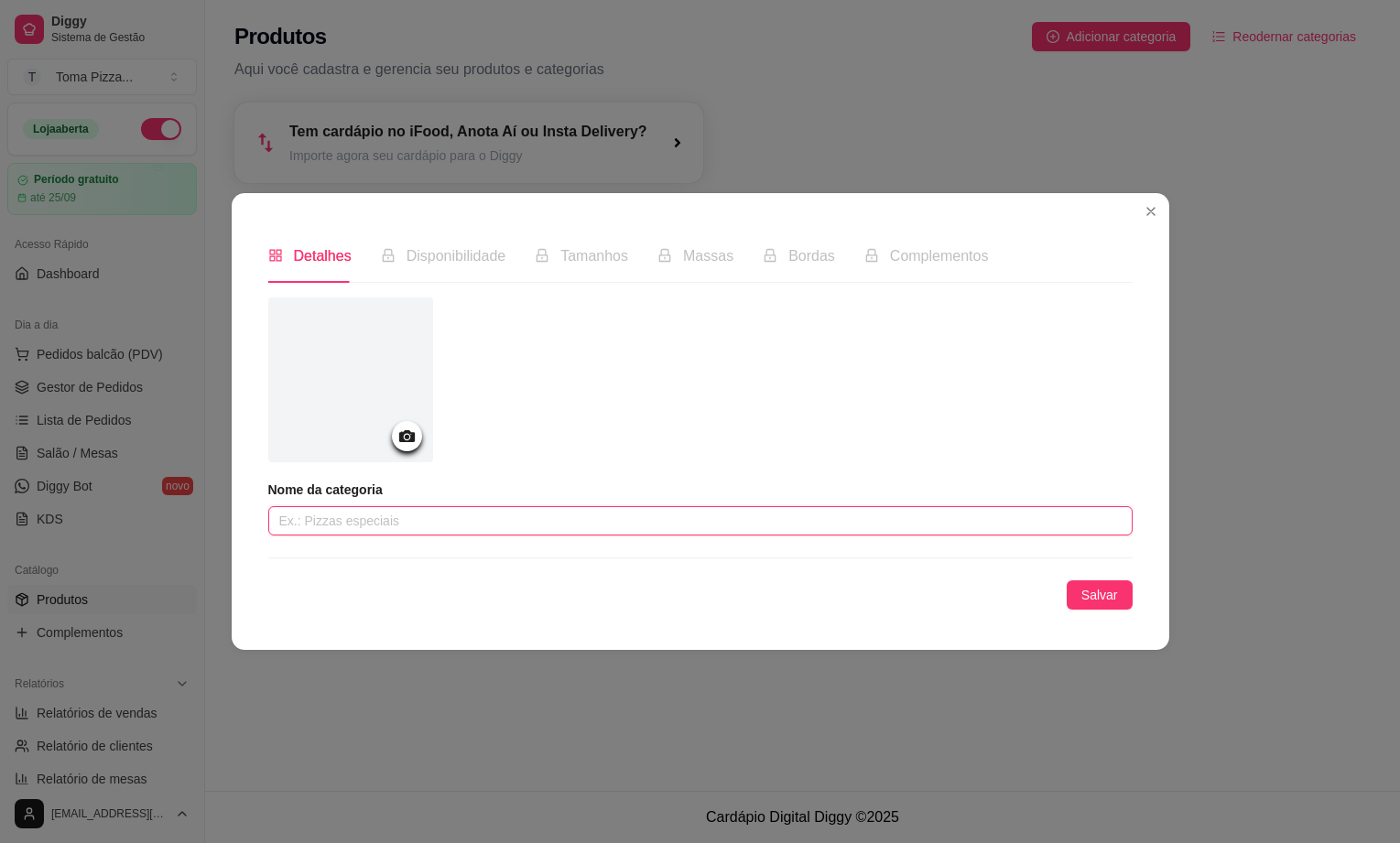
click at [302, 533] on input "text" at bounding box center [700, 521] width 864 height 29
type input "Pizza"
click at [479, 264] on span "Disponibilidade" at bounding box center [456, 256] width 100 height 16
click at [1100, 592] on span "Salvar" at bounding box center [1099, 596] width 37 height 21
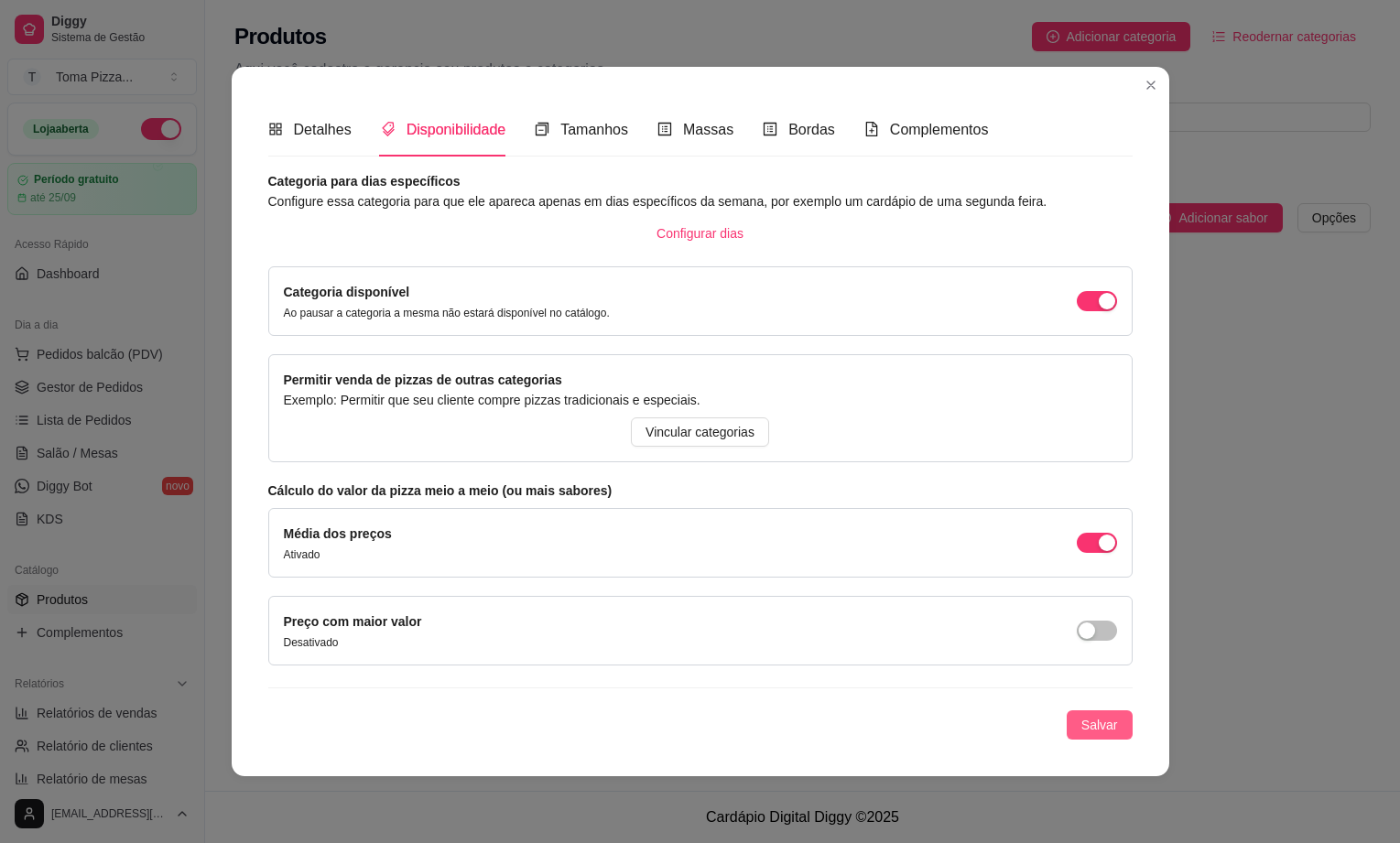
click at [1103, 725] on span "Salvar" at bounding box center [1099, 725] width 37 height 21
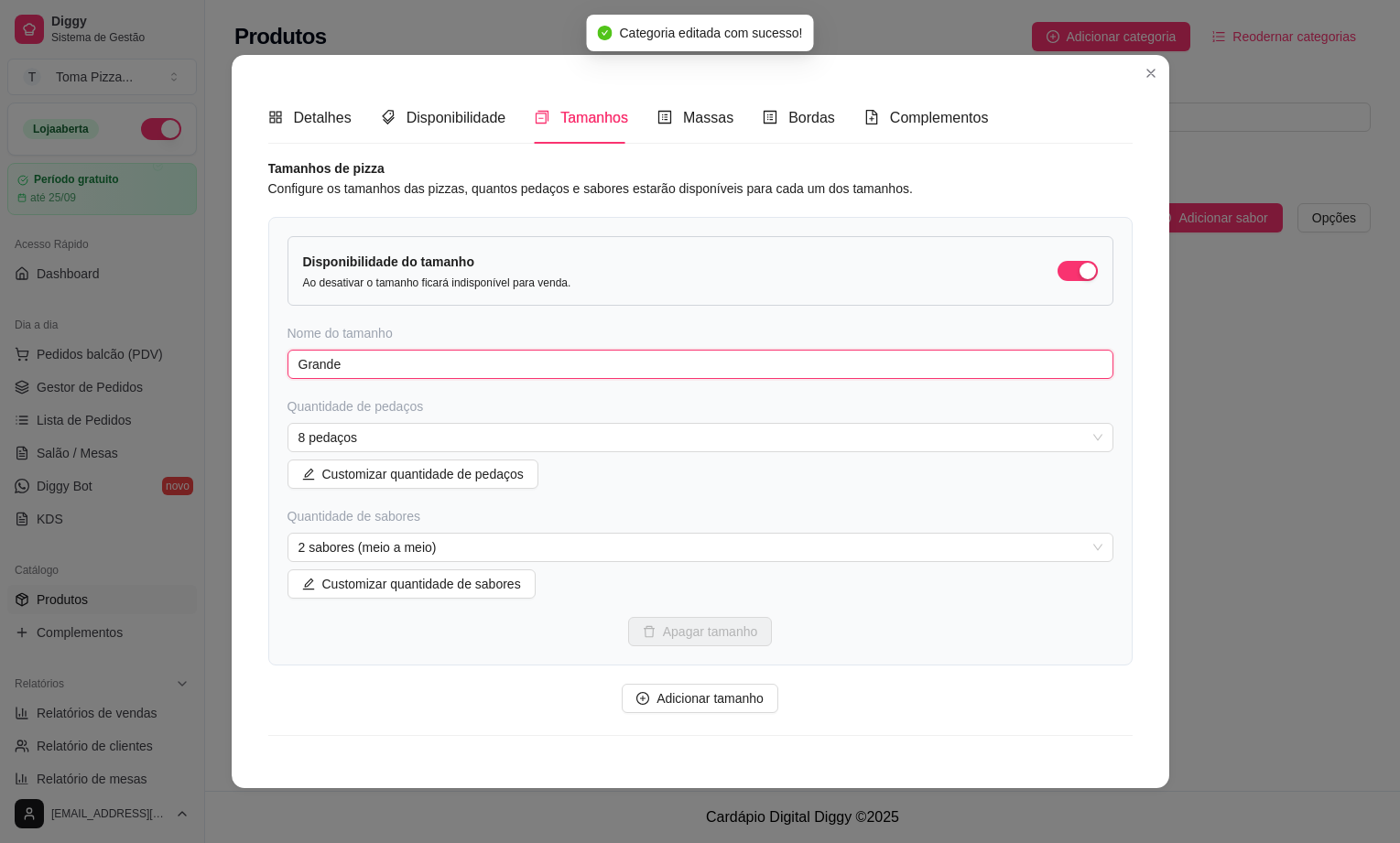
click at [381, 367] on input "Grande" at bounding box center [700, 363] width 826 height 29
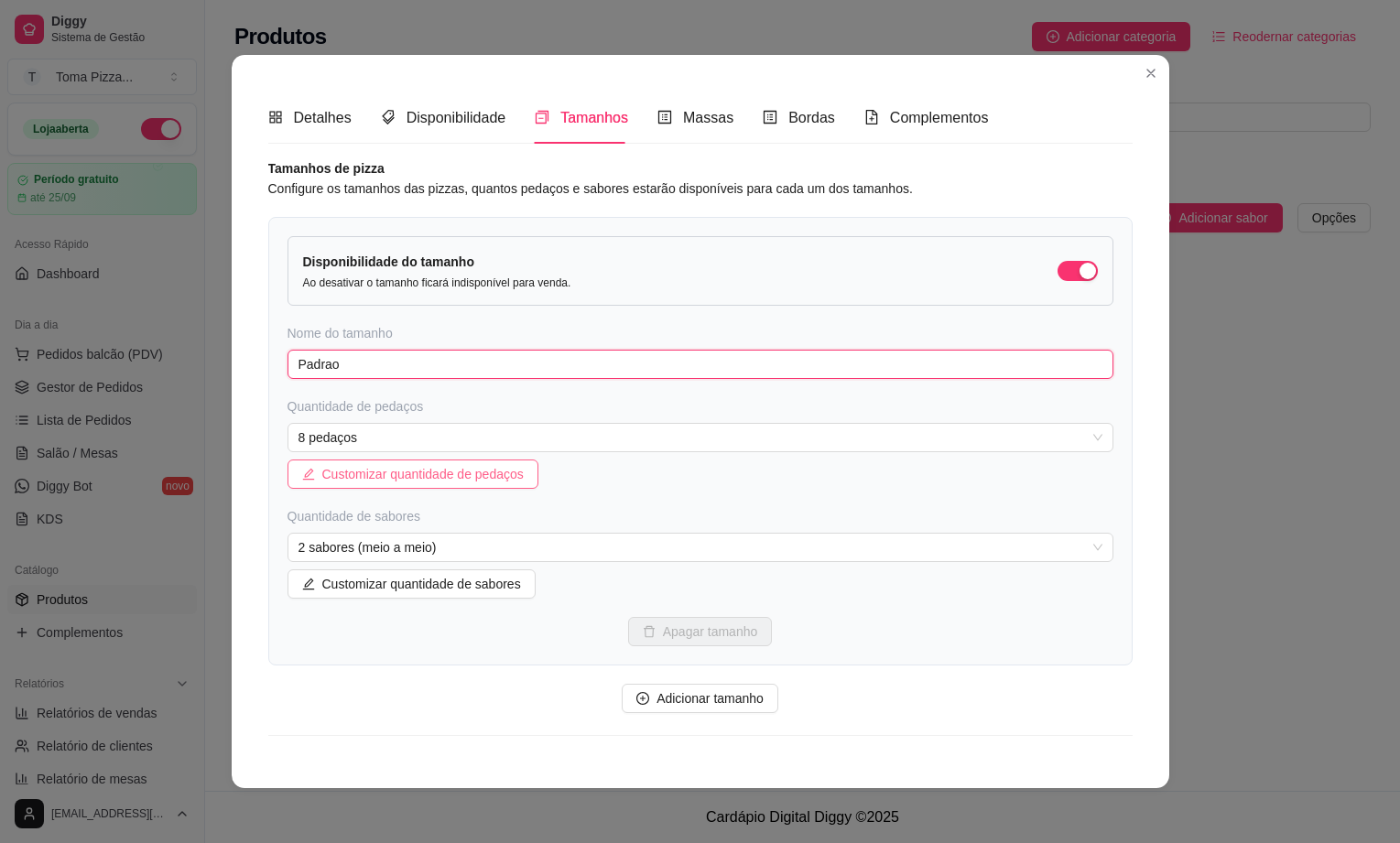
type input "Padrao"
click at [406, 483] on span "Customizar quantidade de pedaços" at bounding box center [422, 475] width 201 height 21
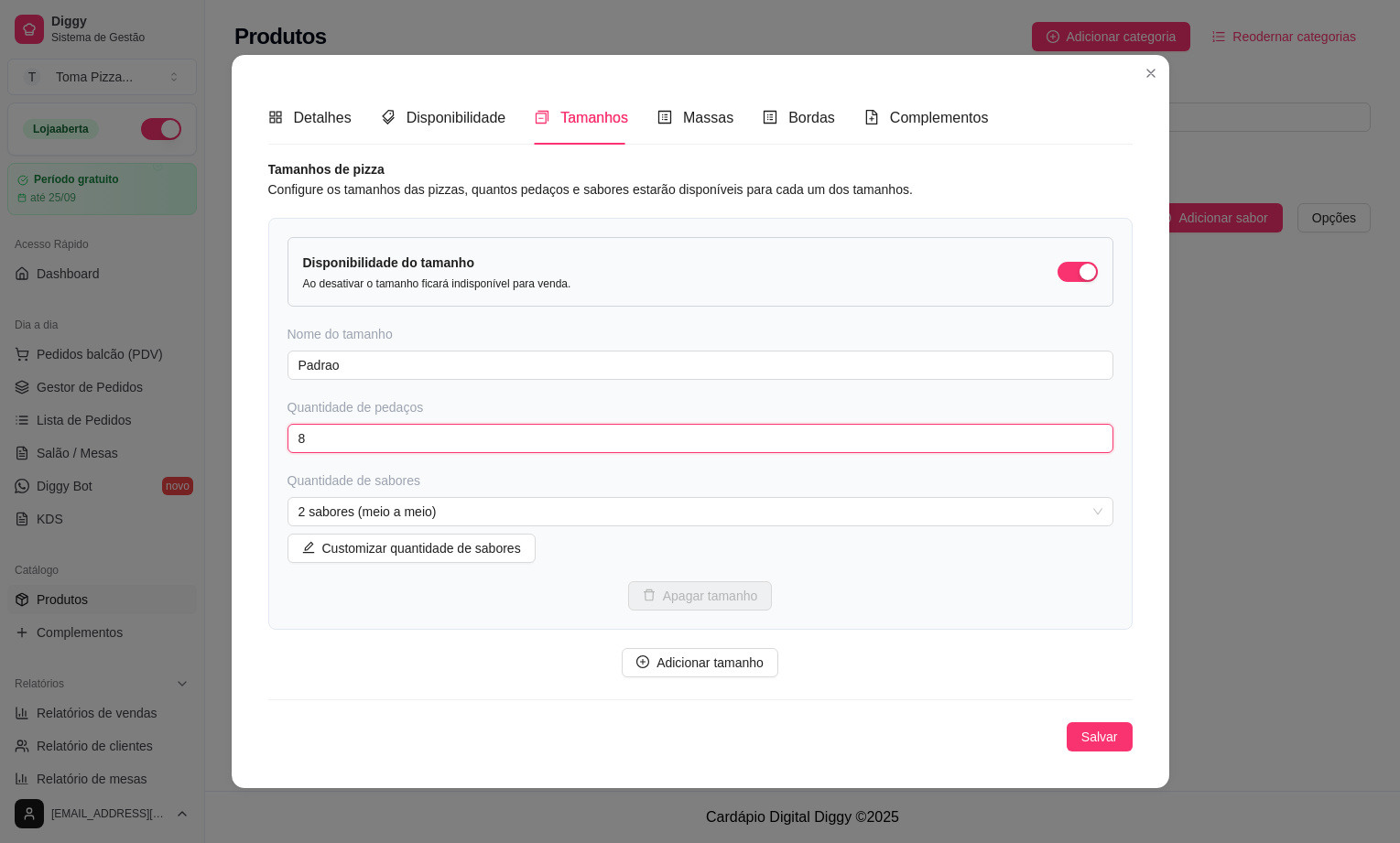
click at [367, 437] on input "8" at bounding box center [700, 438] width 826 height 29
type input "1"
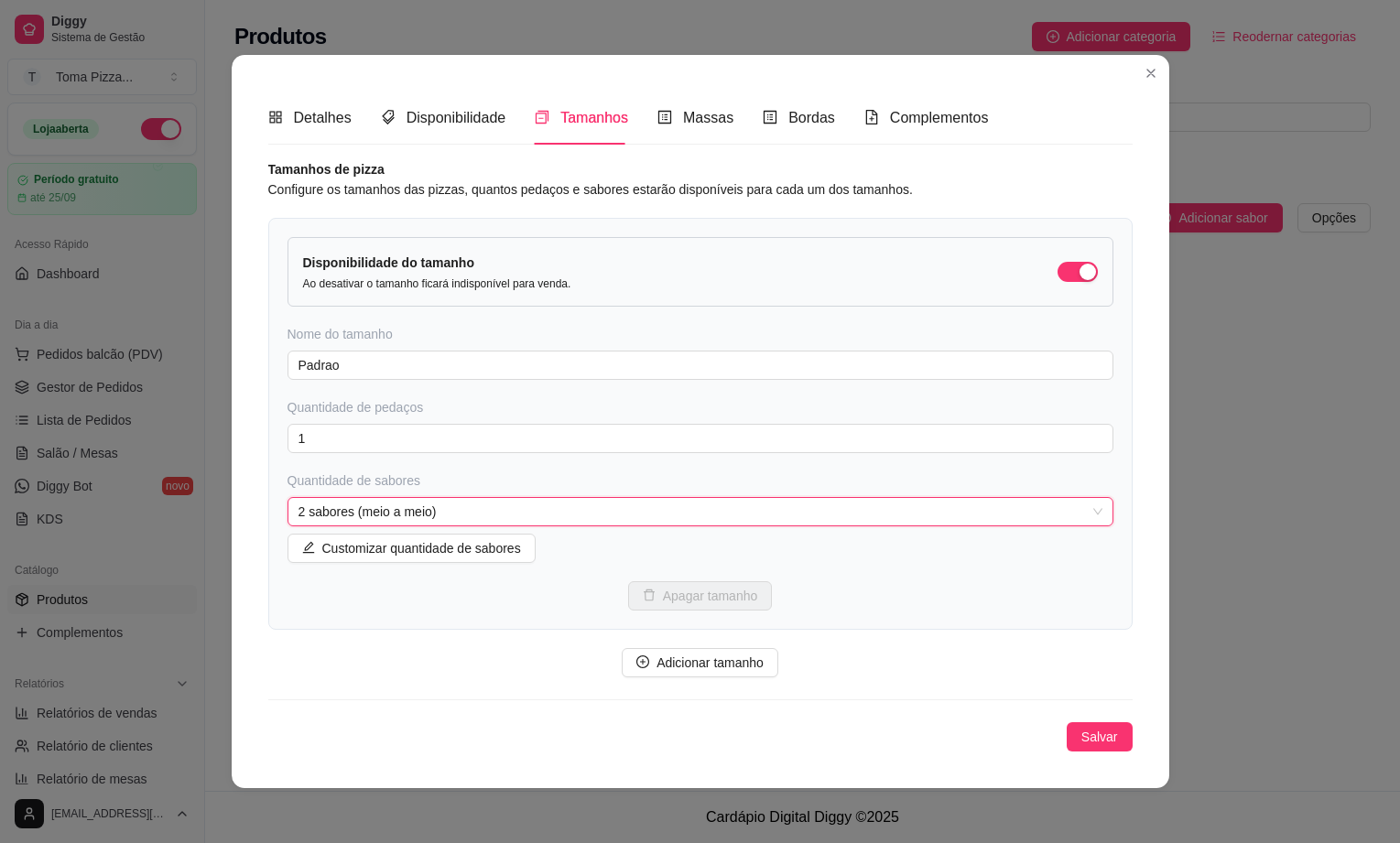
click at [376, 510] on span "2 sabores (meio a meio)" at bounding box center [700, 511] width 803 height 27
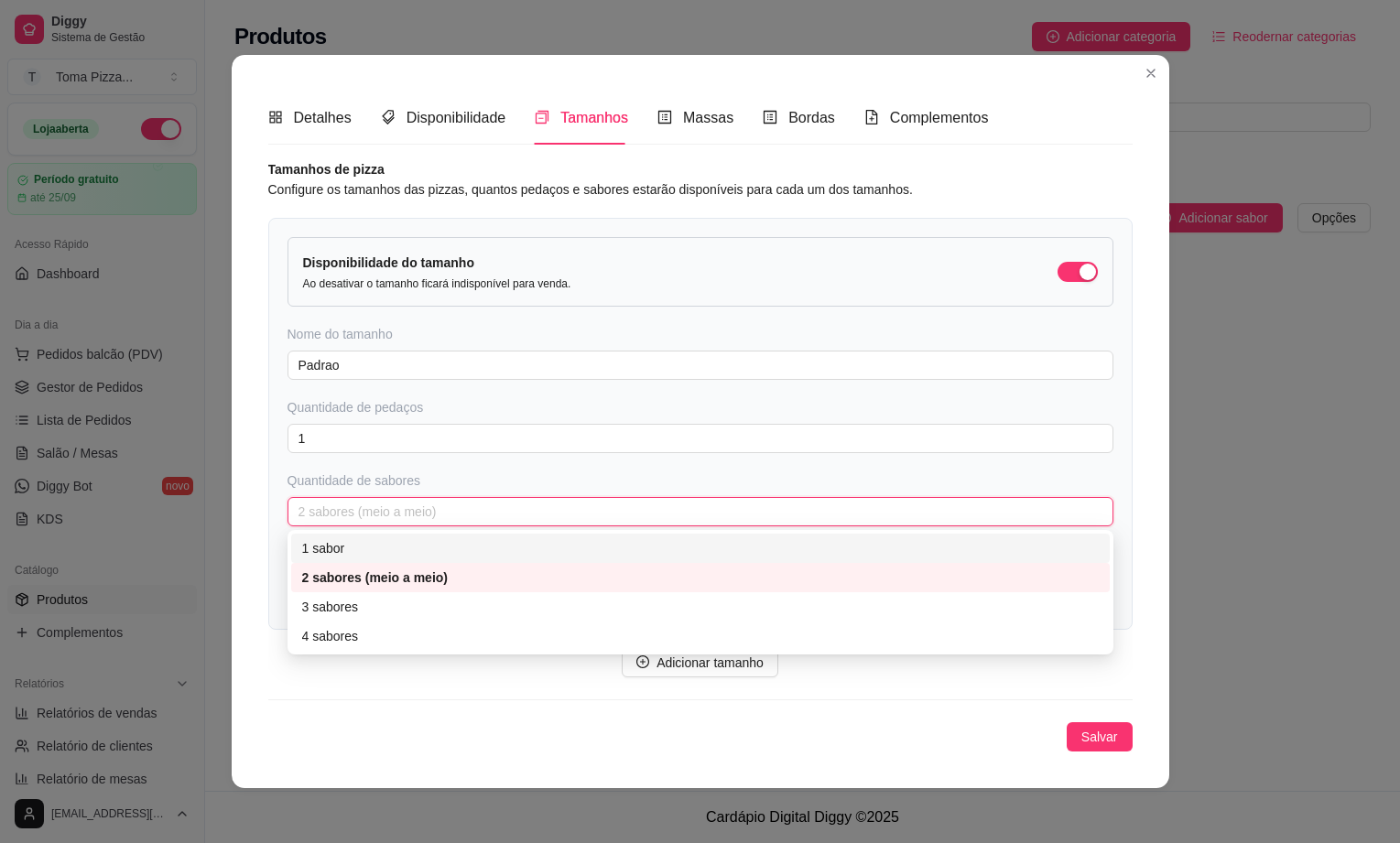
click at [383, 542] on div "1 sabor" at bounding box center [700, 549] width 796 height 21
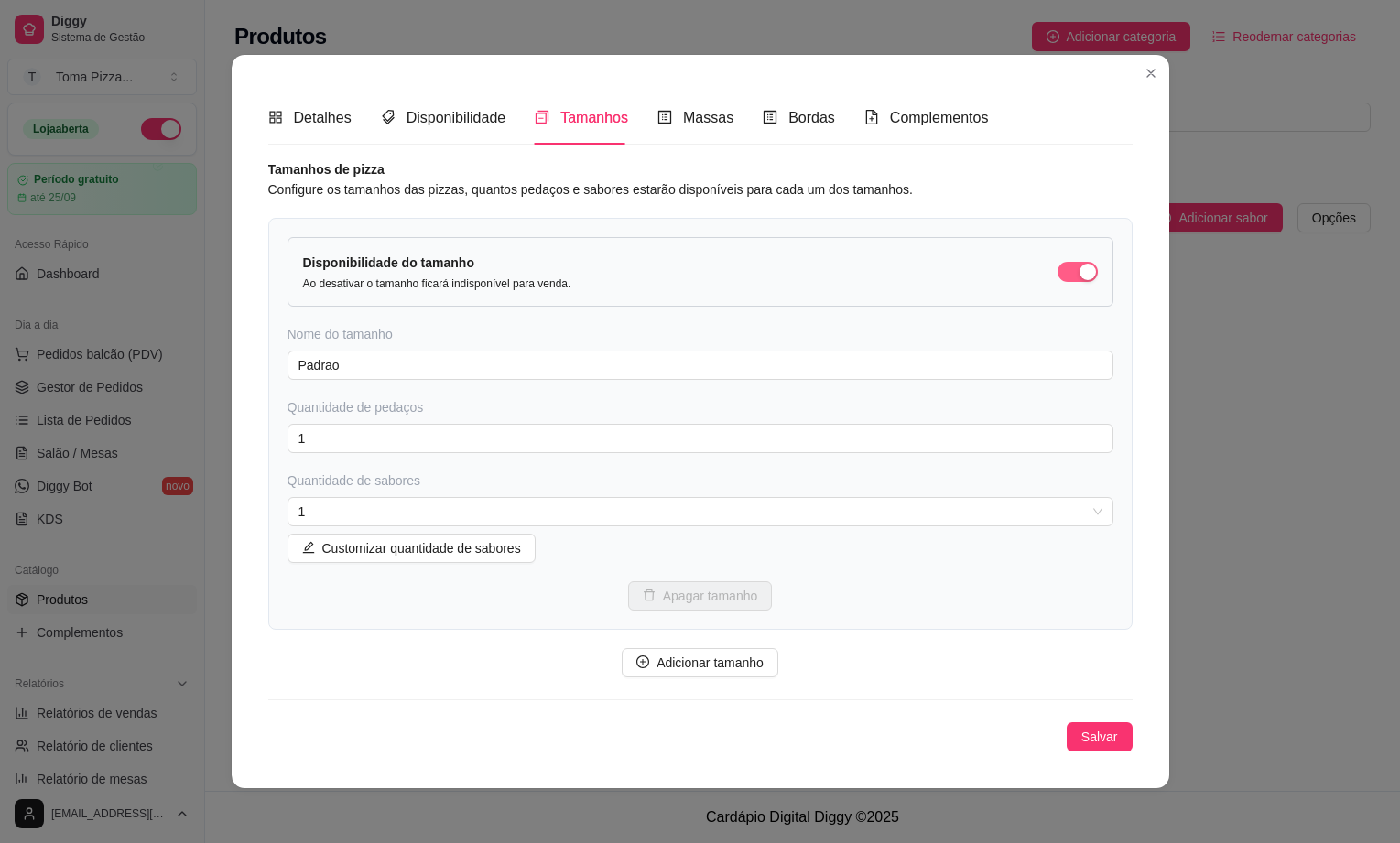
click at [1082, 273] on div "button" at bounding box center [1088, 273] width 17 height 17
click at [1100, 732] on span "Salvar" at bounding box center [1099, 737] width 37 height 21
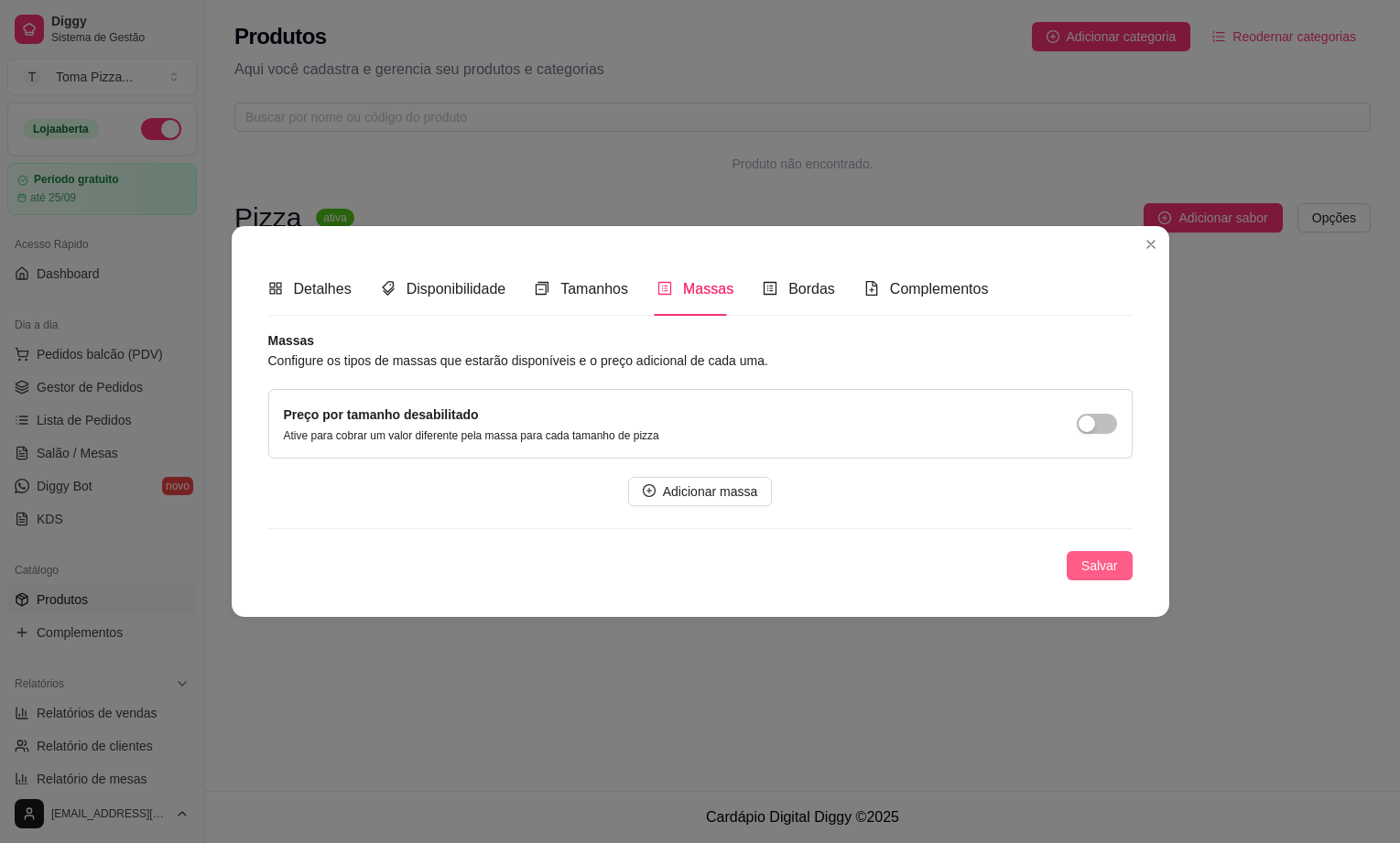
click at [1099, 557] on span "Salvar" at bounding box center [1099, 566] width 37 height 21
click at [1099, 559] on span "Salvar" at bounding box center [1099, 566] width 37 height 21
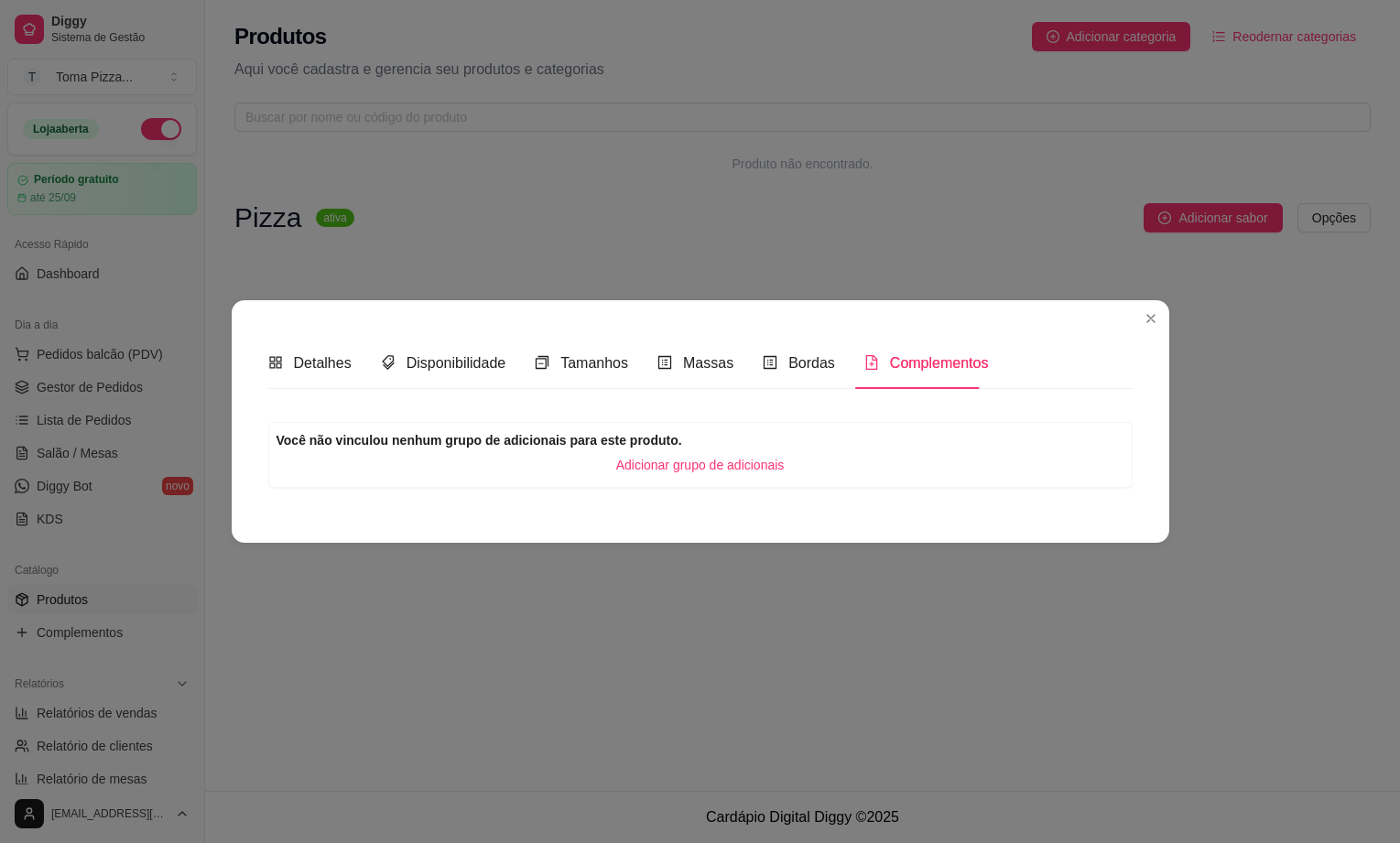
click at [685, 464] on span "Adicionar grupo de adicionais" at bounding box center [700, 466] width 169 height 21
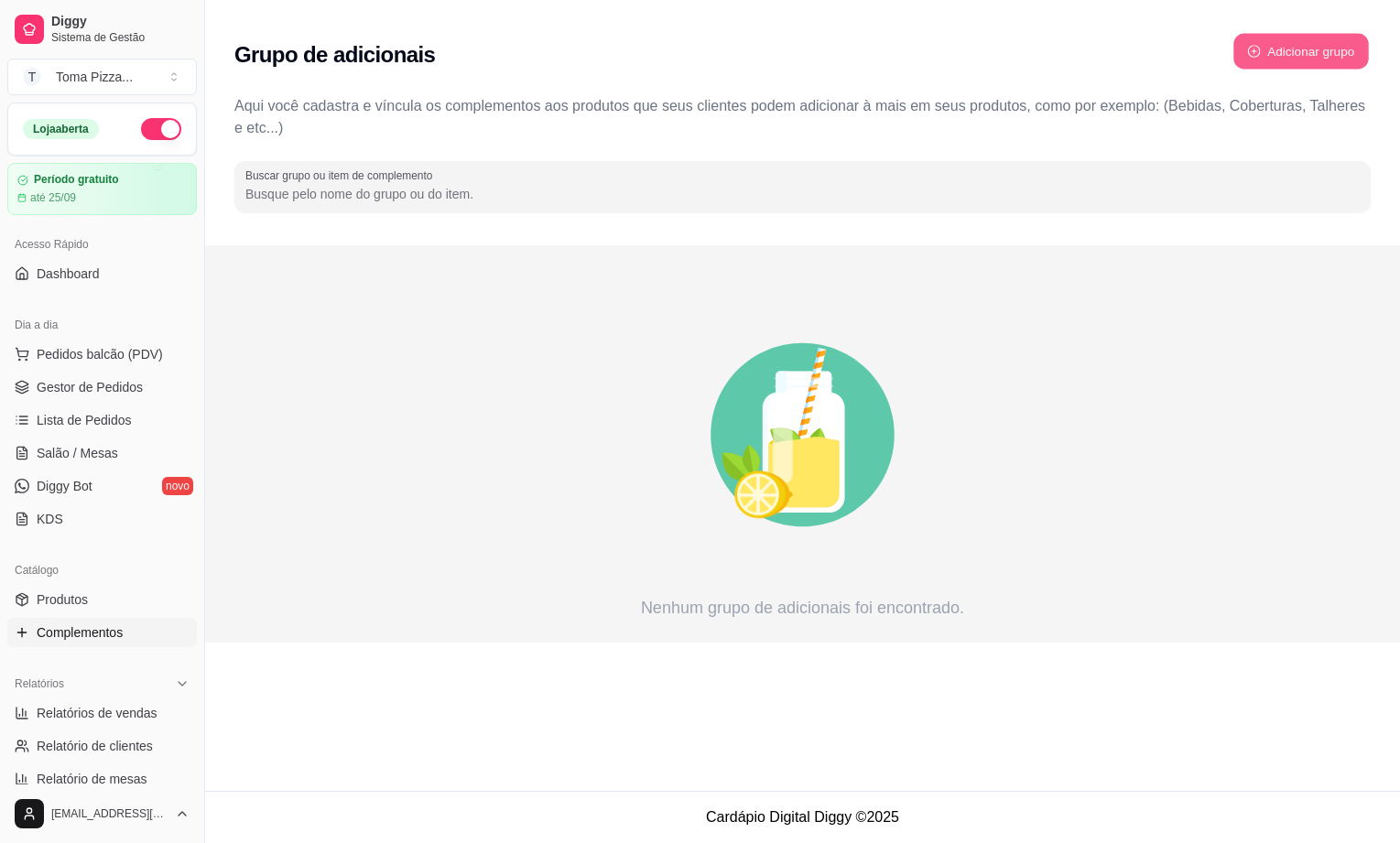
click at [1329, 55] on button "Adicionar grupo" at bounding box center [1301, 52] width 136 height 36
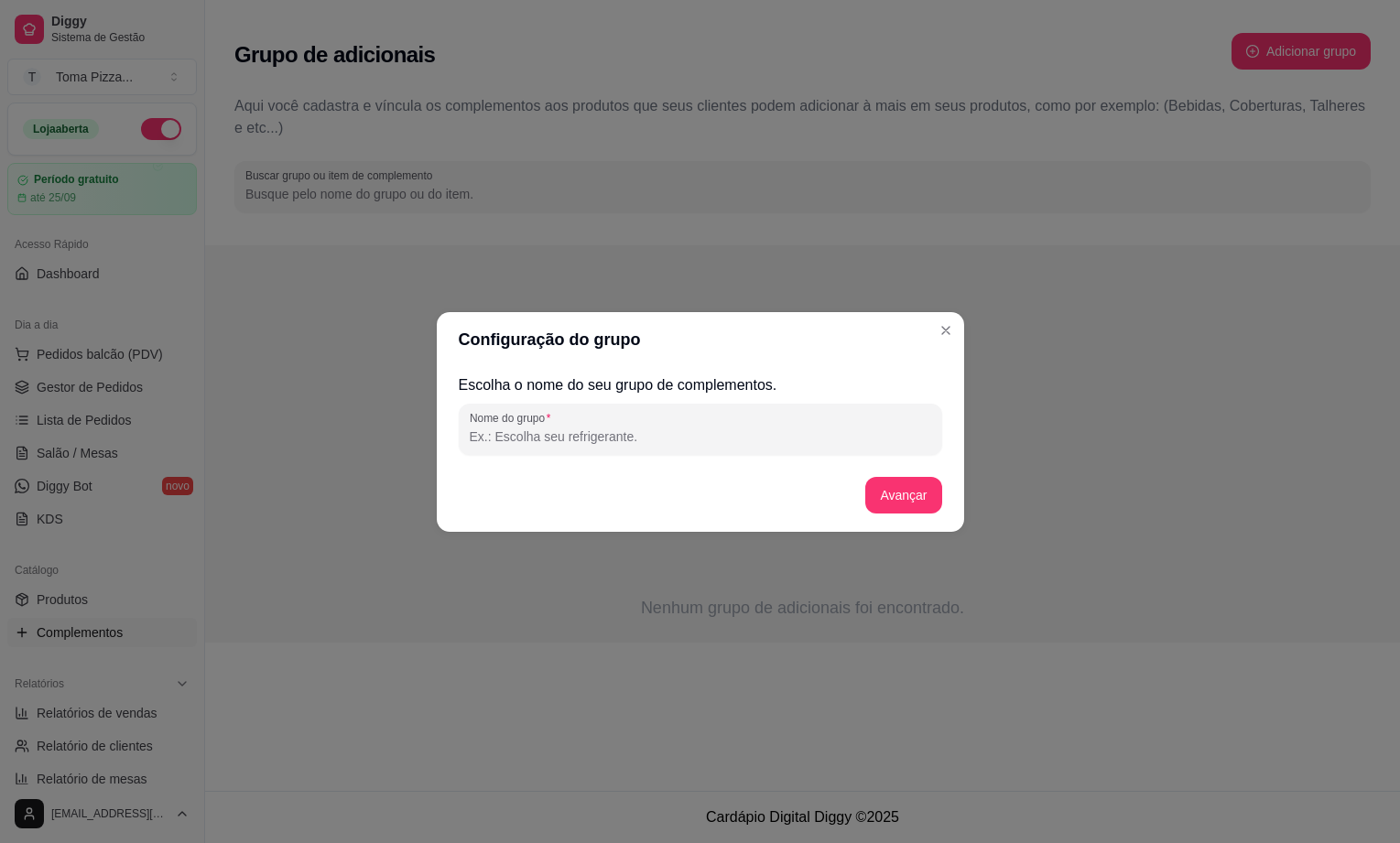
click at [674, 443] on input "Nome do grupo" at bounding box center [700, 437] width 462 height 19
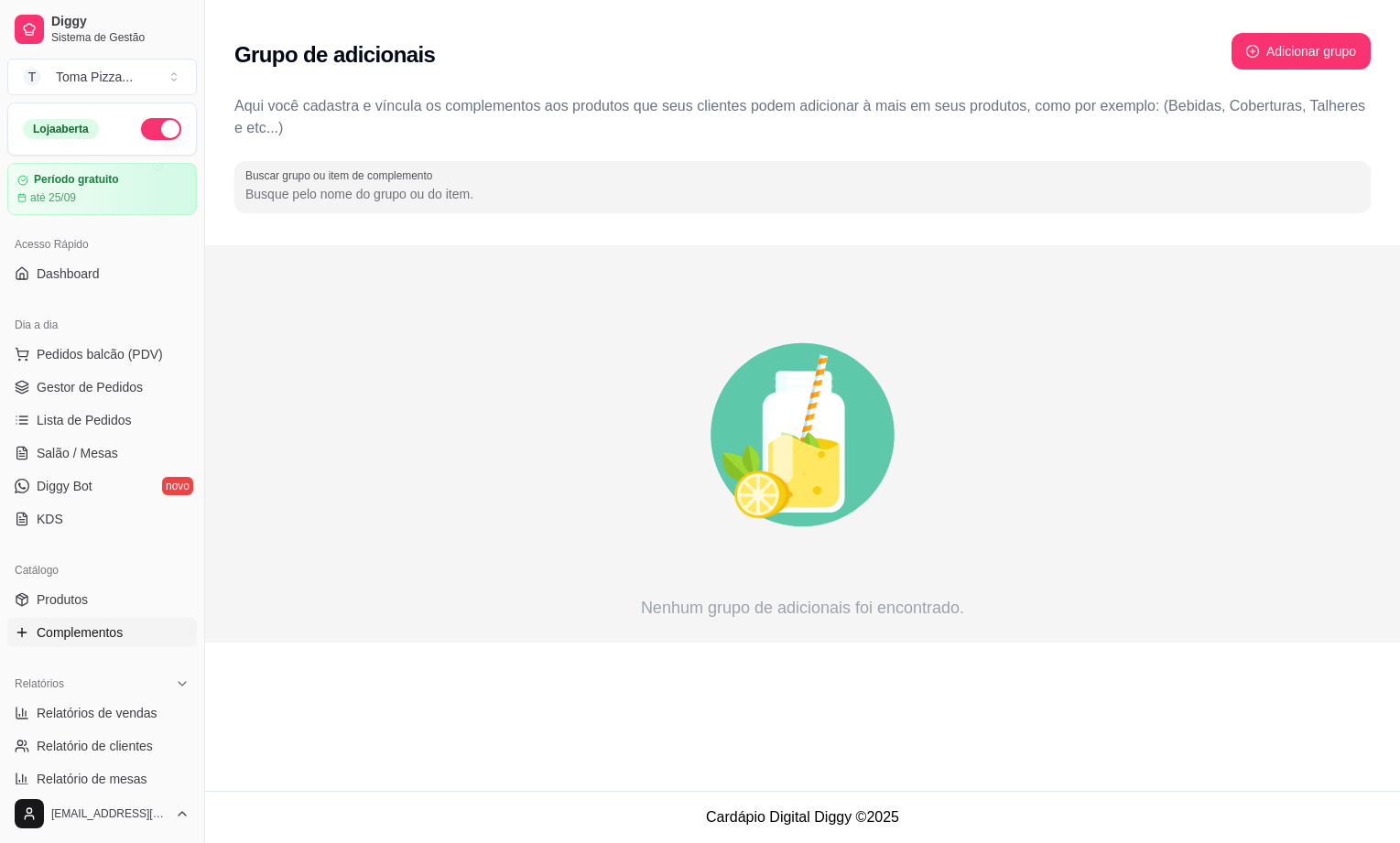
click at [21, 634] on icon at bounding box center [22, 633] width 15 height 15
click at [111, 633] on span "Complementos" at bounding box center [80, 633] width 86 height 19
click at [89, 599] on link "Produtos" at bounding box center [102, 599] width 189 height 29
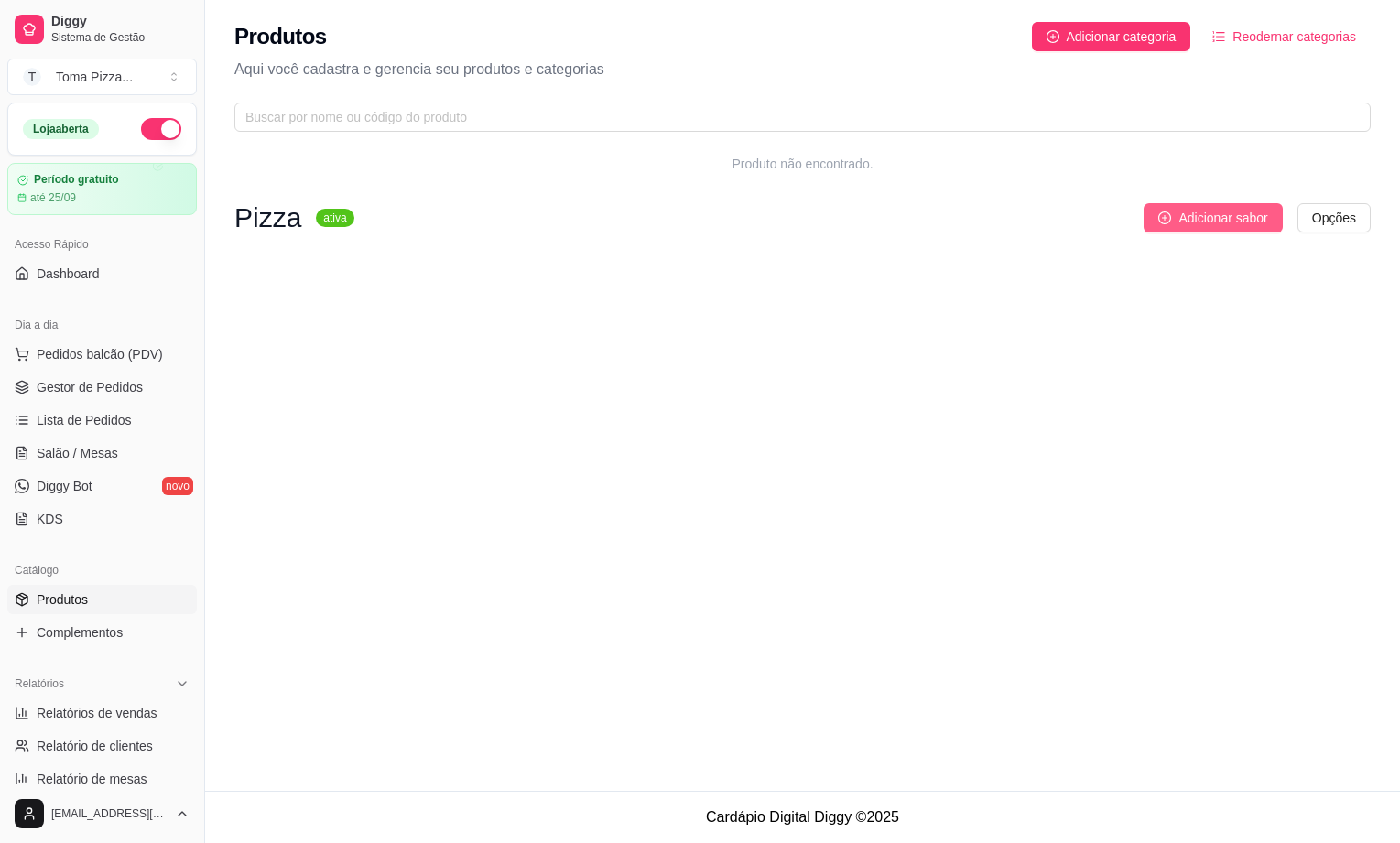
click at [1231, 214] on span "Adicionar sabor" at bounding box center [1222, 218] width 89 height 21
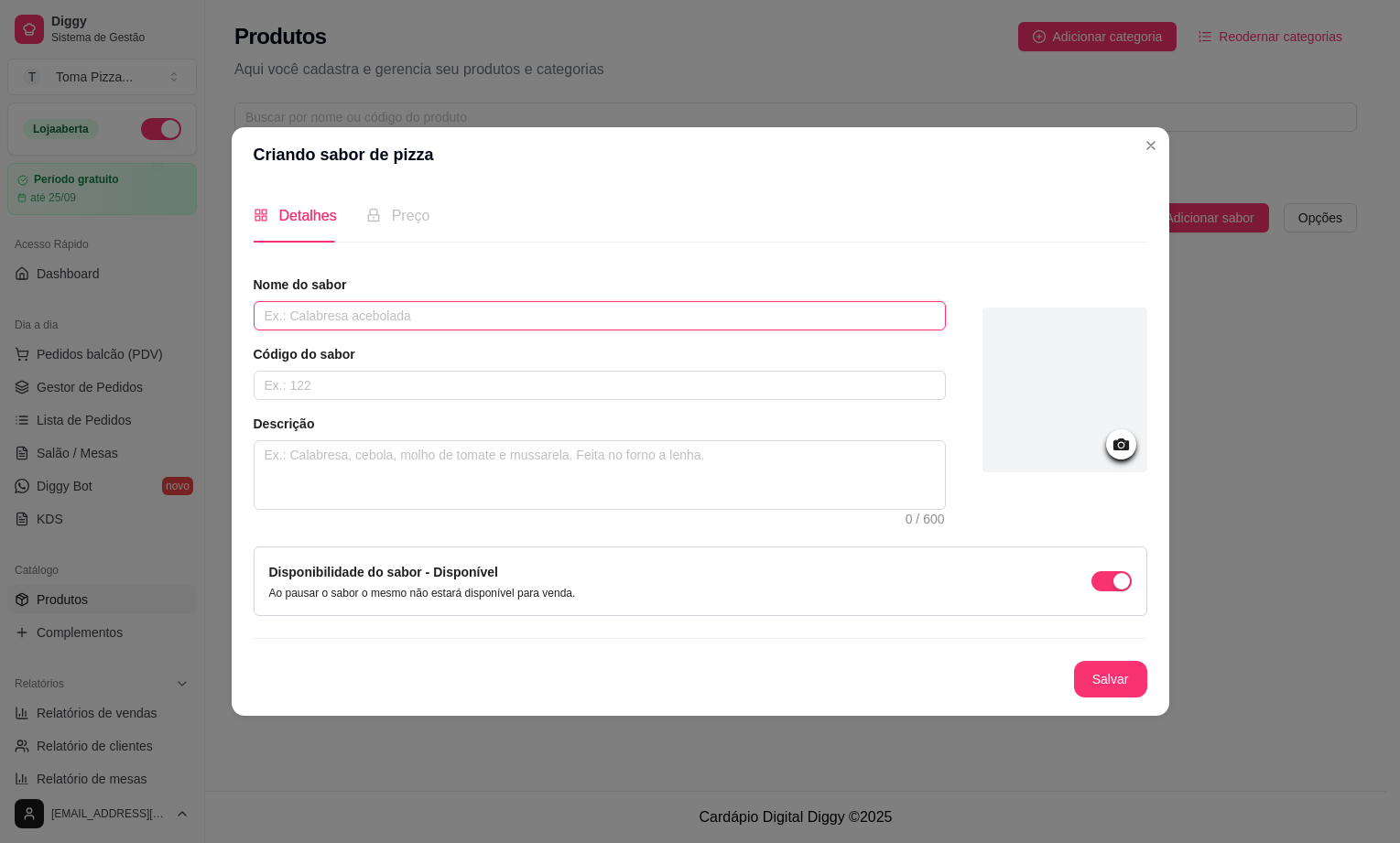
click at [266, 324] on input "text" at bounding box center [599, 316] width 692 height 29
type input "Frango com Requeijao"
click at [405, 219] on span "Preço" at bounding box center [410, 215] width 38 height 16
click at [1115, 682] on button "Salvar" at bounding box center [1111, 679] width 73 height 37
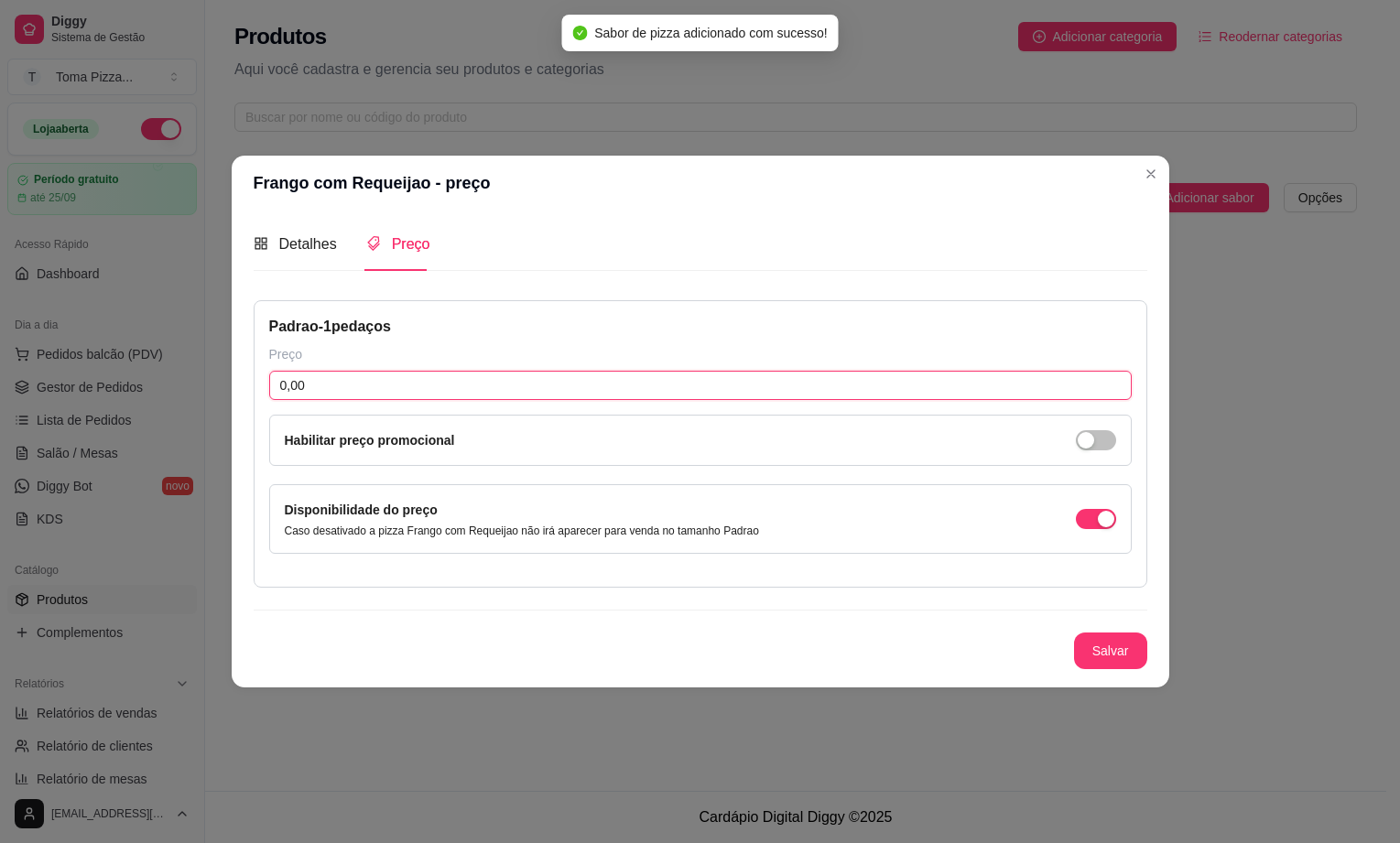
click at [360, 392] on input "0,00" at bounding box center [700, 385] width 862 height 29
click at [359, 392] on input "0,00" at bounding box center [700, 385] width 862 height 29
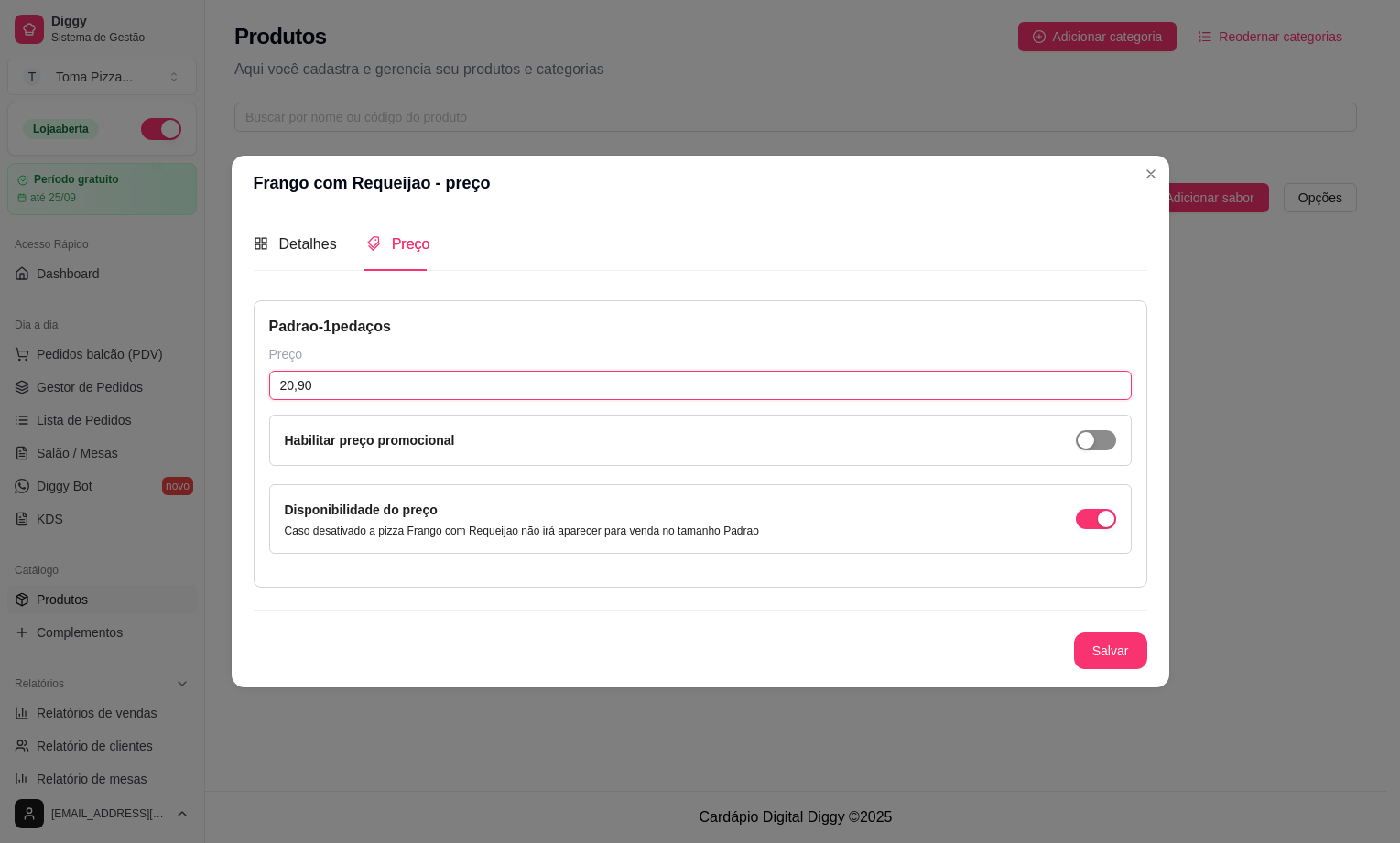
type input "20,90"
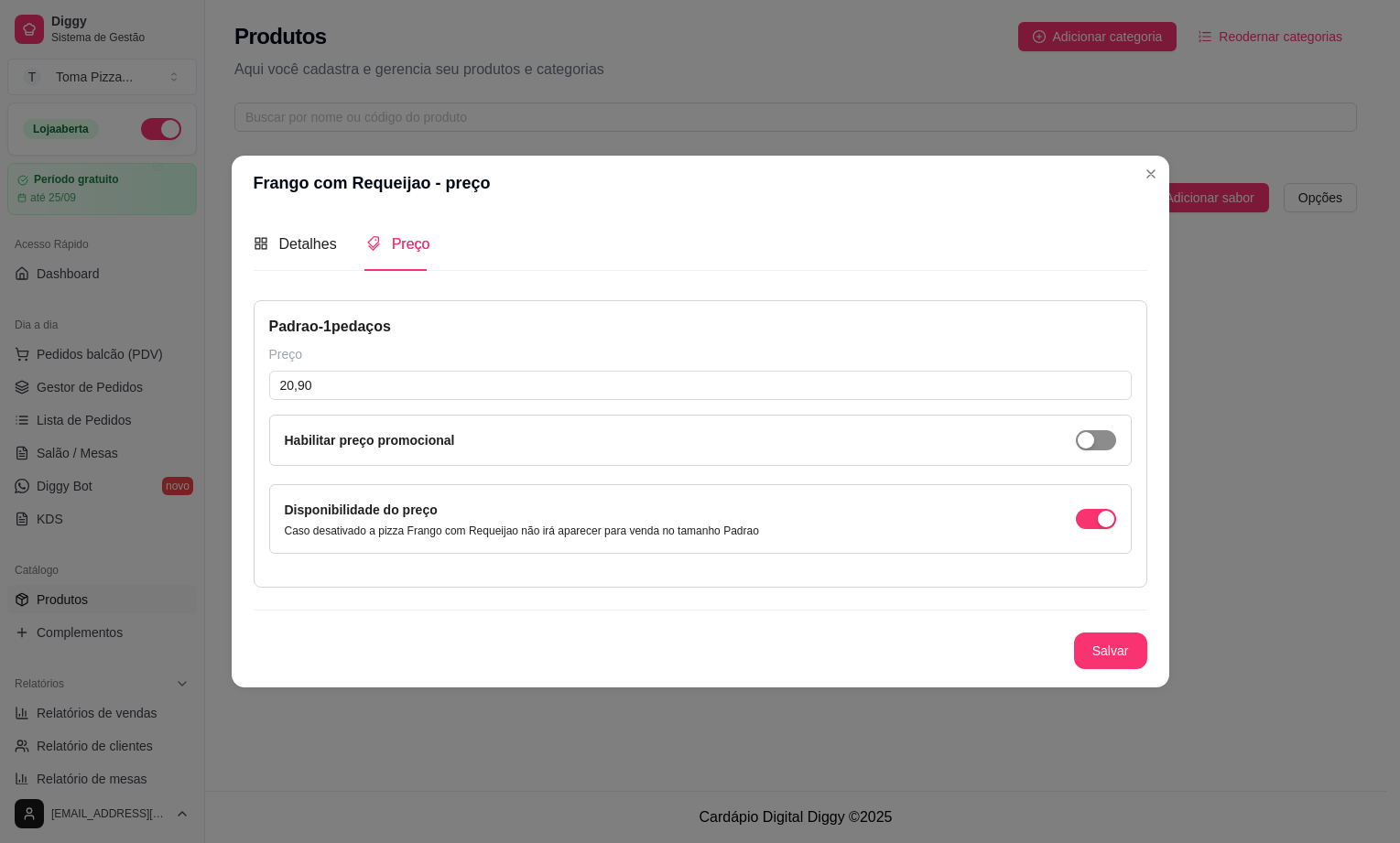
click at [1093, 445] on div "button" at bounding box center [1086, 440] width 17 height 17
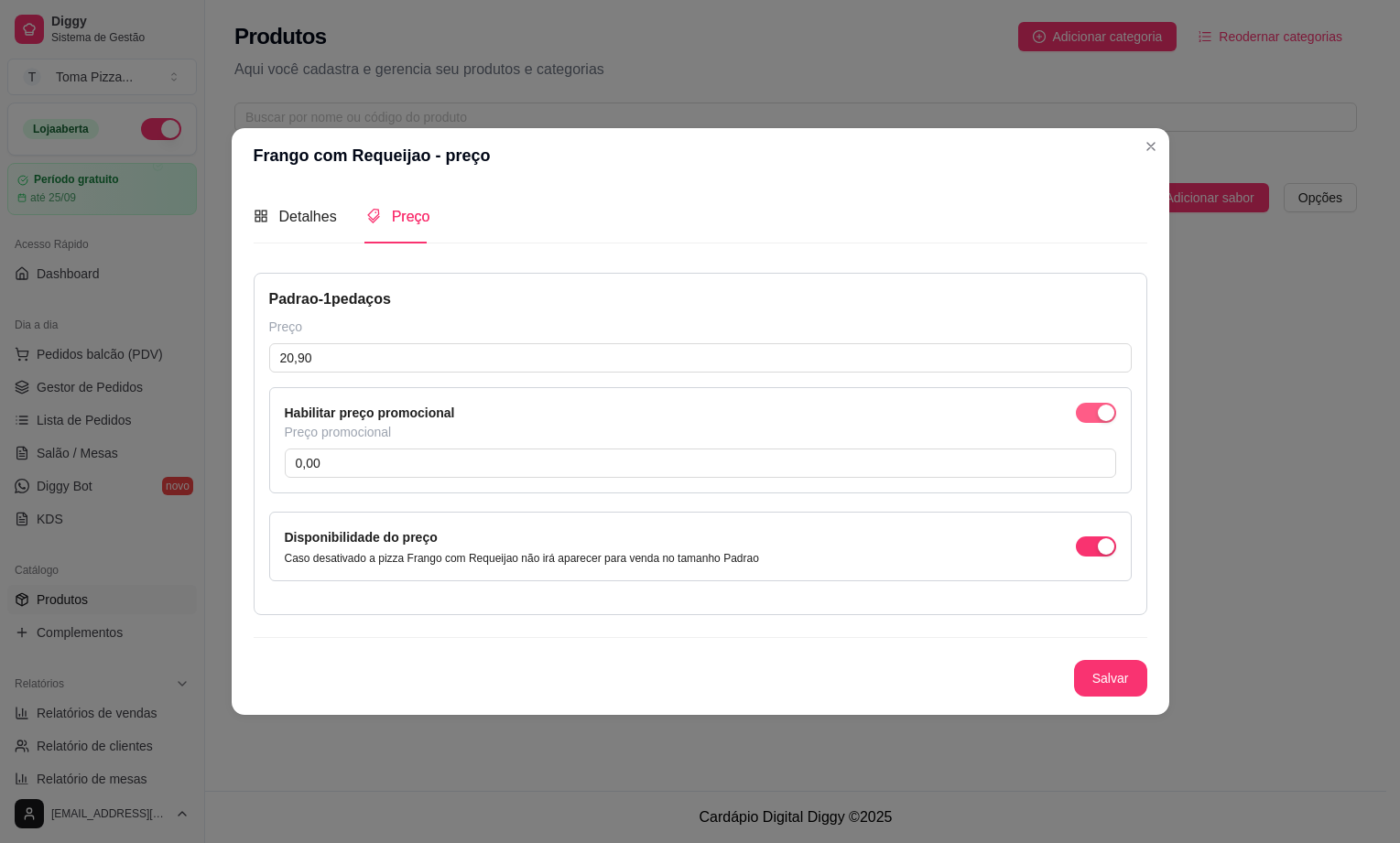
click at [1099, 414] on div "button" at bounding box center [1106, 413] width 17 height 17
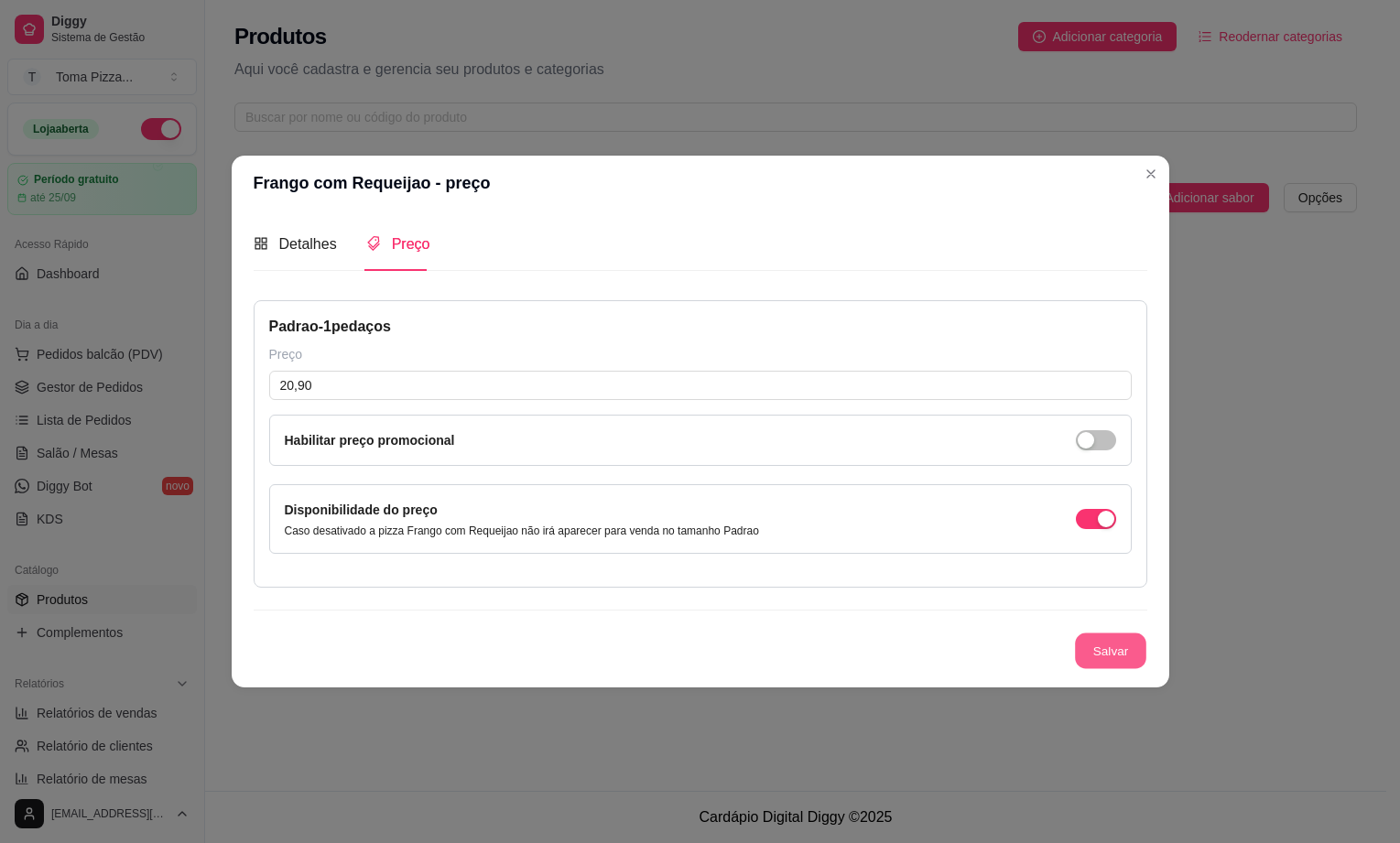
click at [1107, 656] on button "Salvar" at bounding box center [1111, 651] width 71 height 36
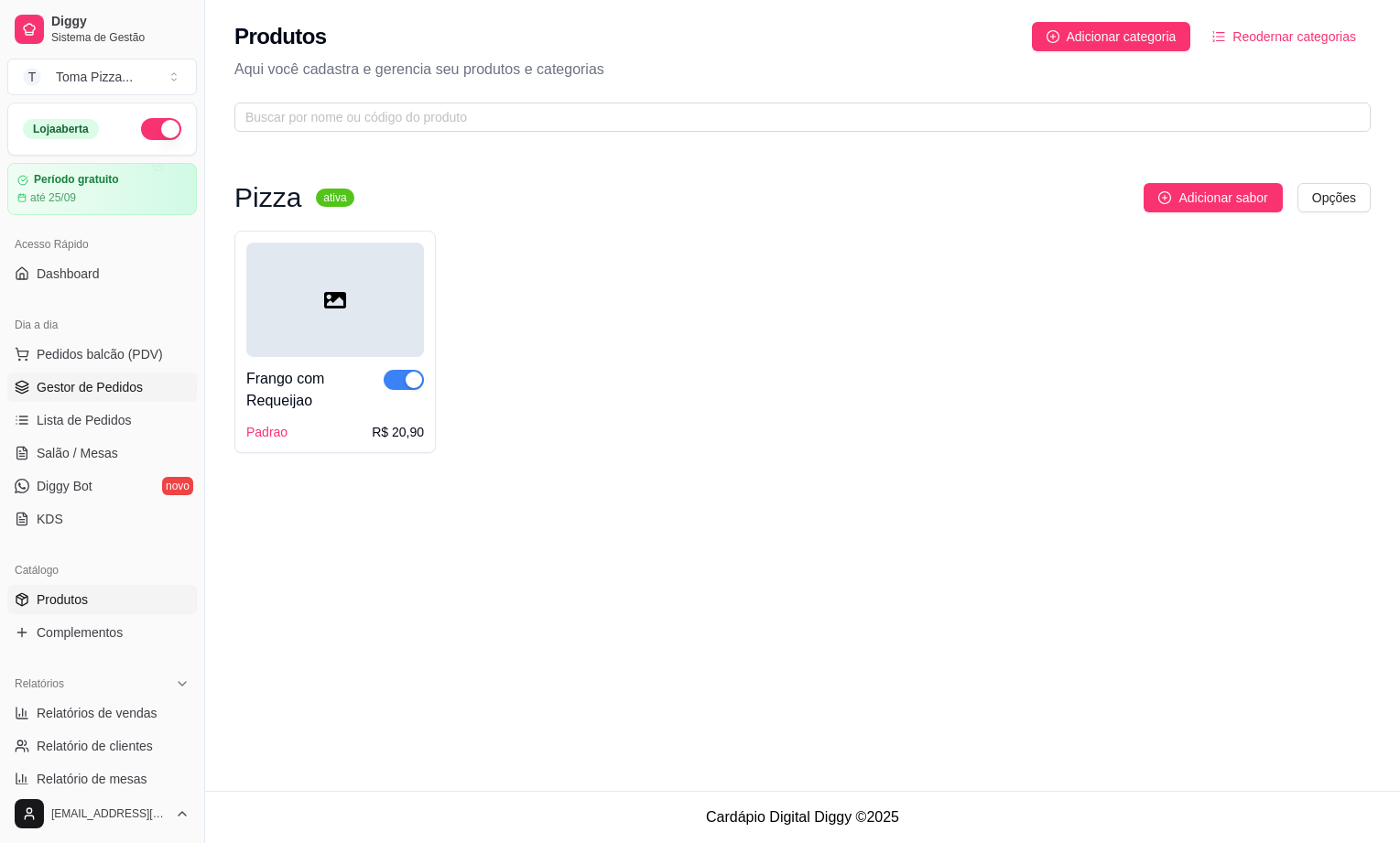
click at [110, 393] on span "Gestor de Pedidos" at bounding box center [89, 388] width 106 height 19
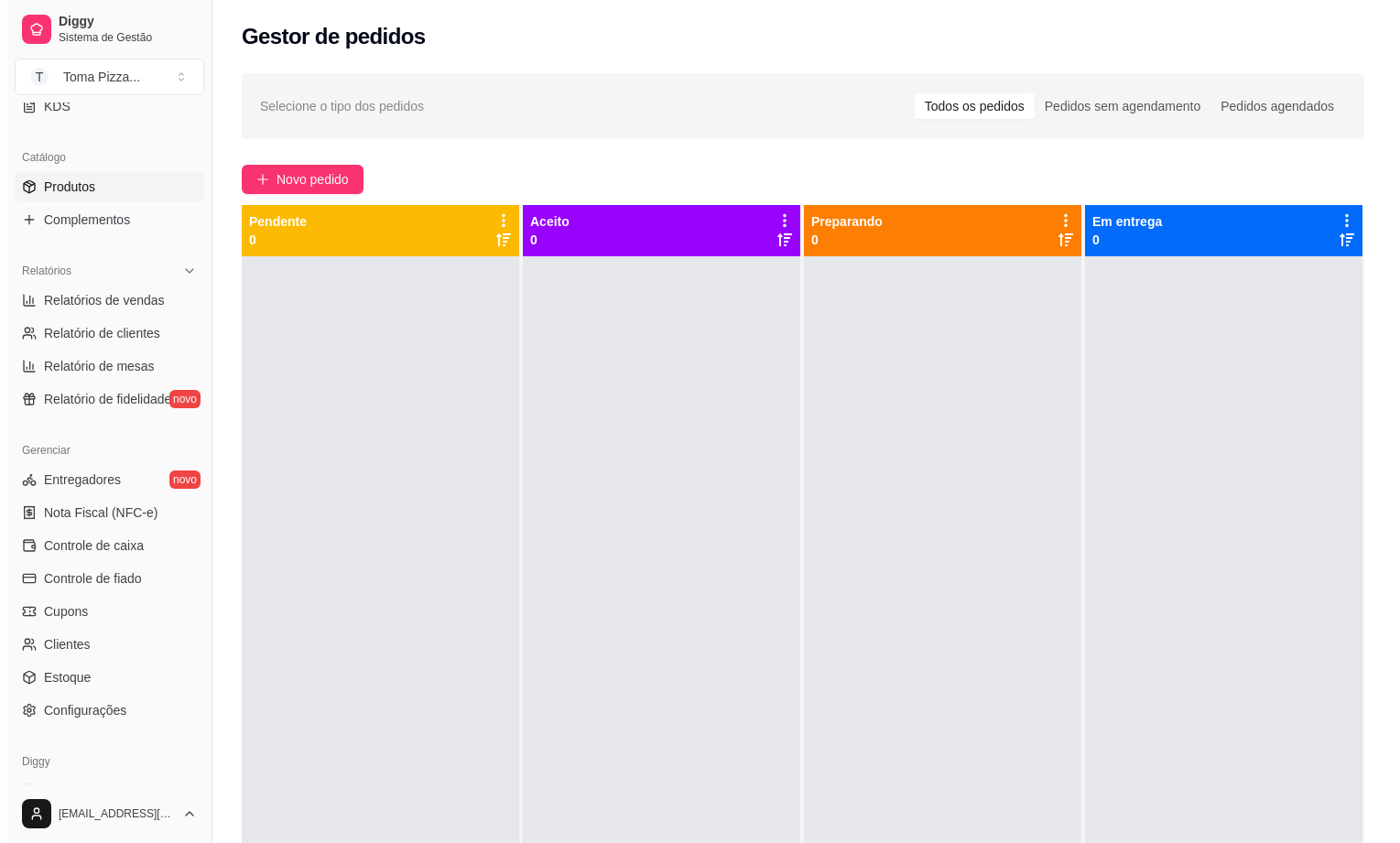
scroll to position [458, 0]
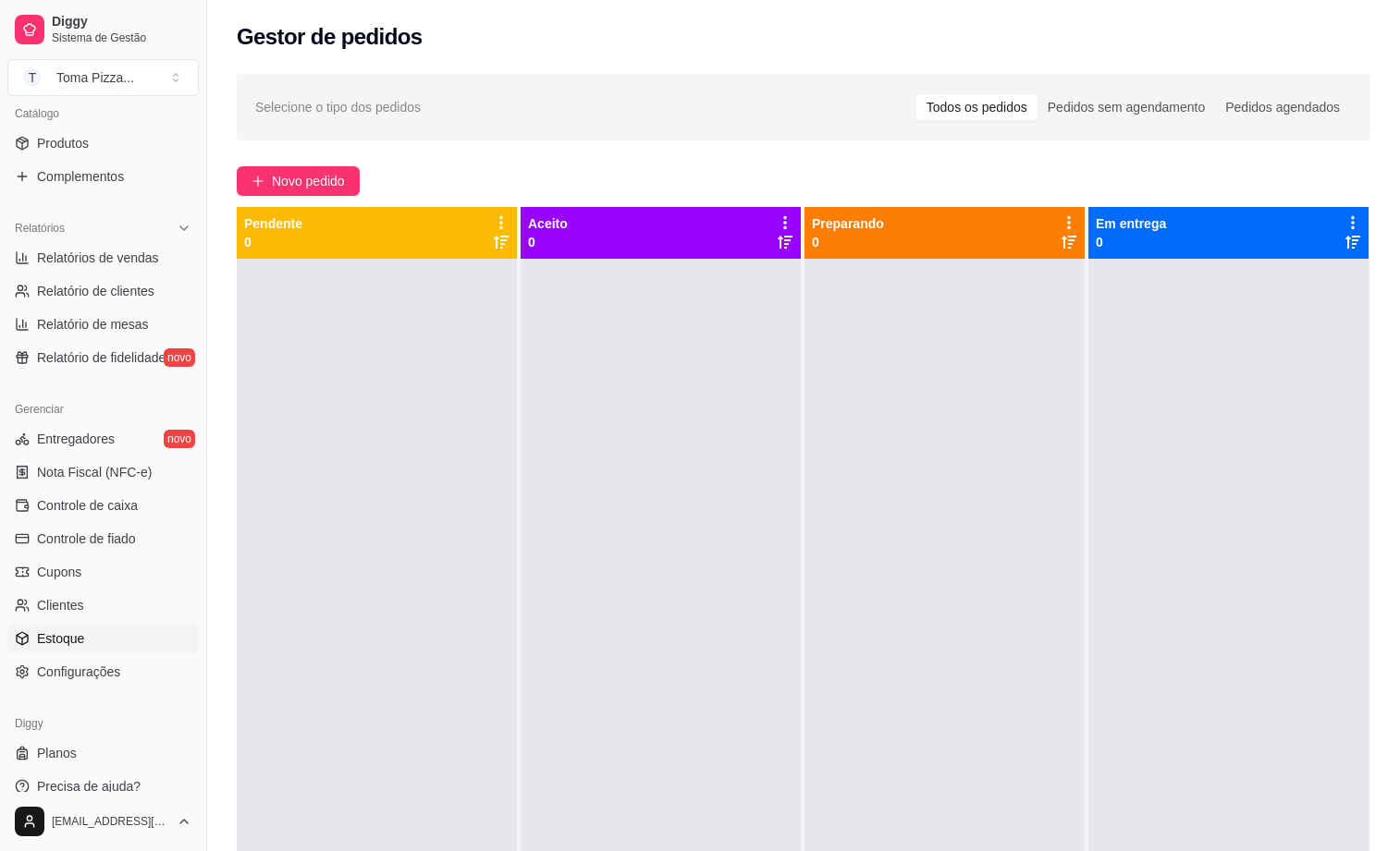
click at [80, 641] on span "Estoque" at bounding box center [61, 639] width 47 height 19
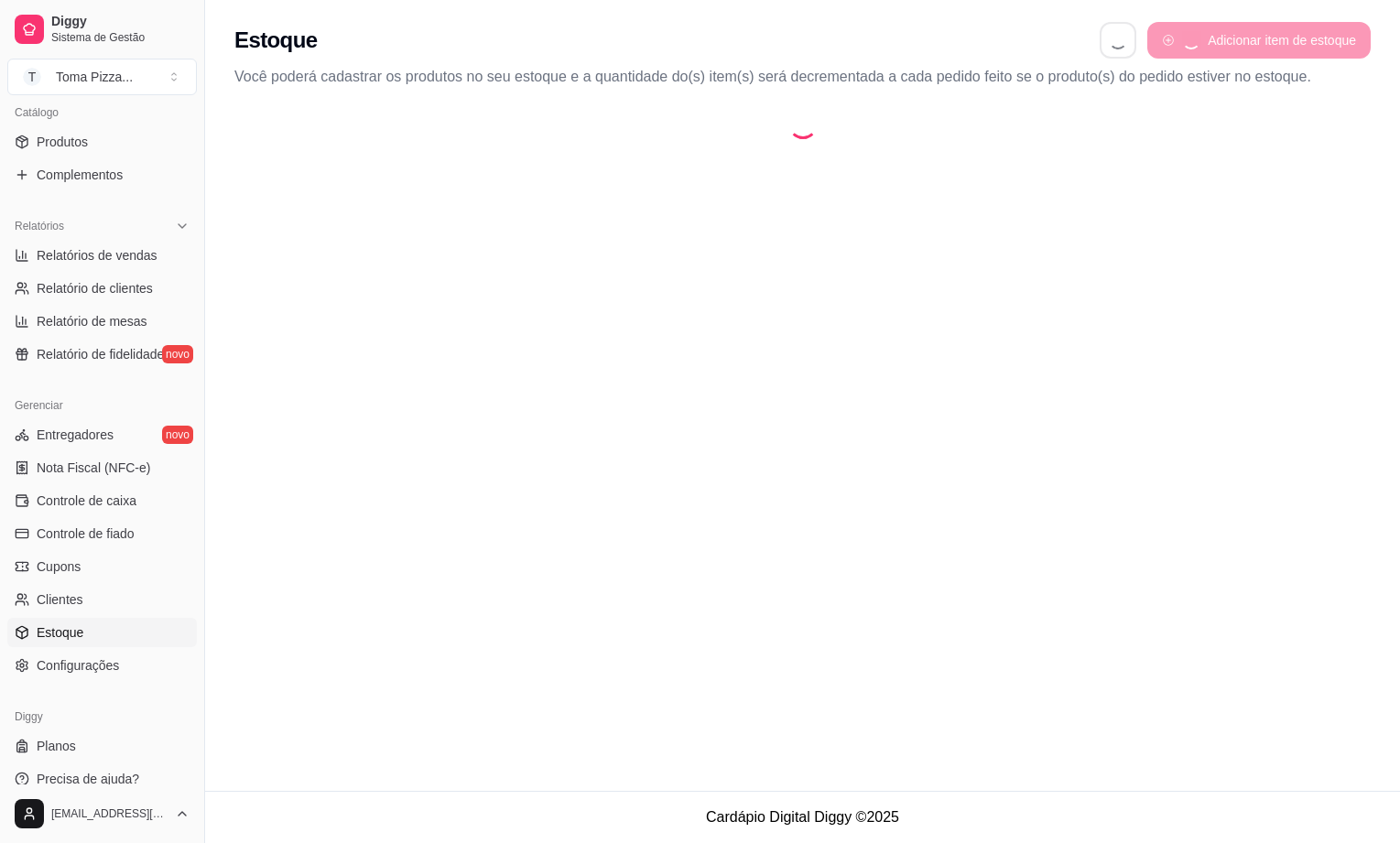
select select "QUANTITY_ORDER"
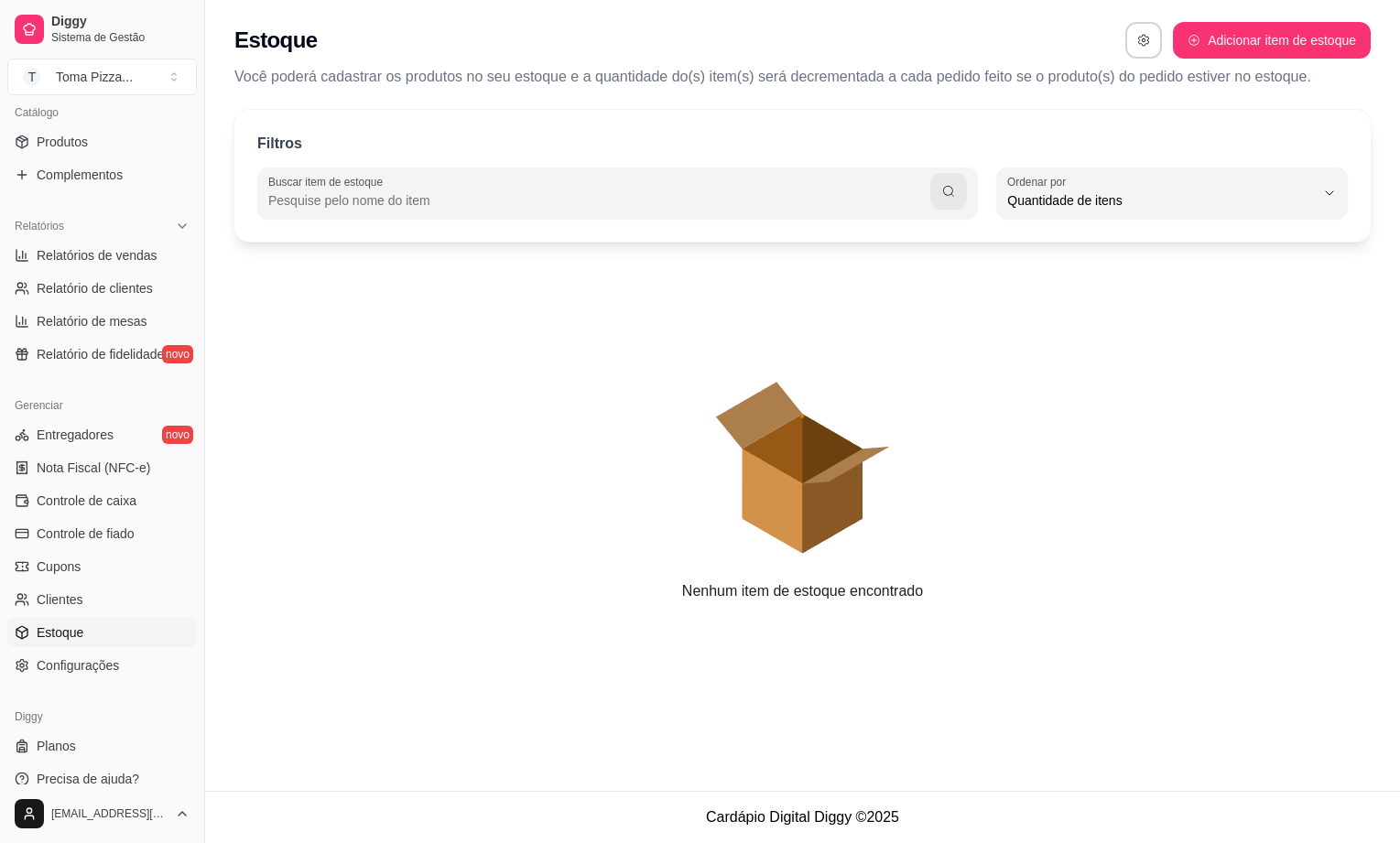
scroll to position [18, 0]
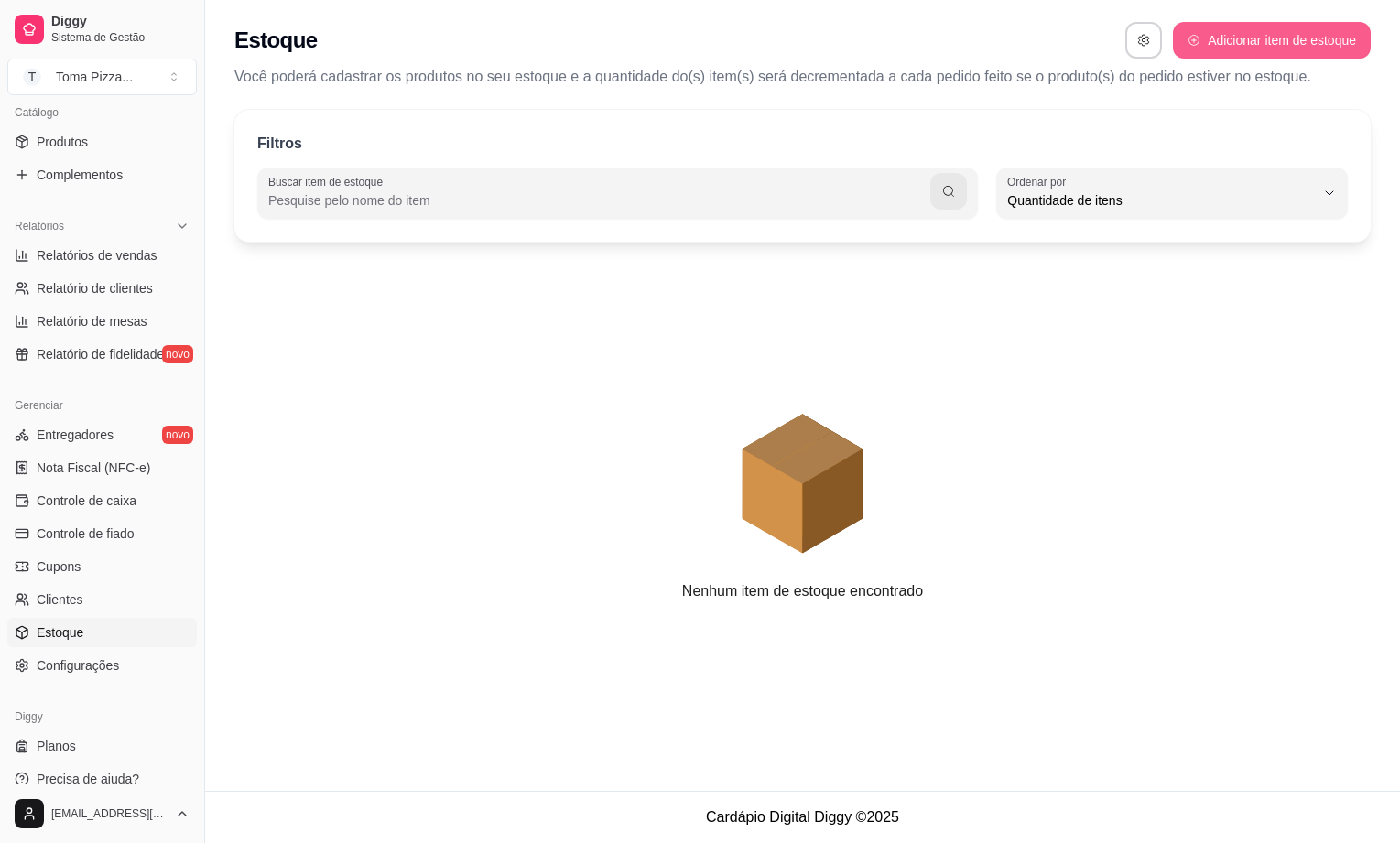
click at [1266, 41] on button "Adicionar item de estoque" at bounding box center [1271, 39] width 198 height 37
select select "UN"
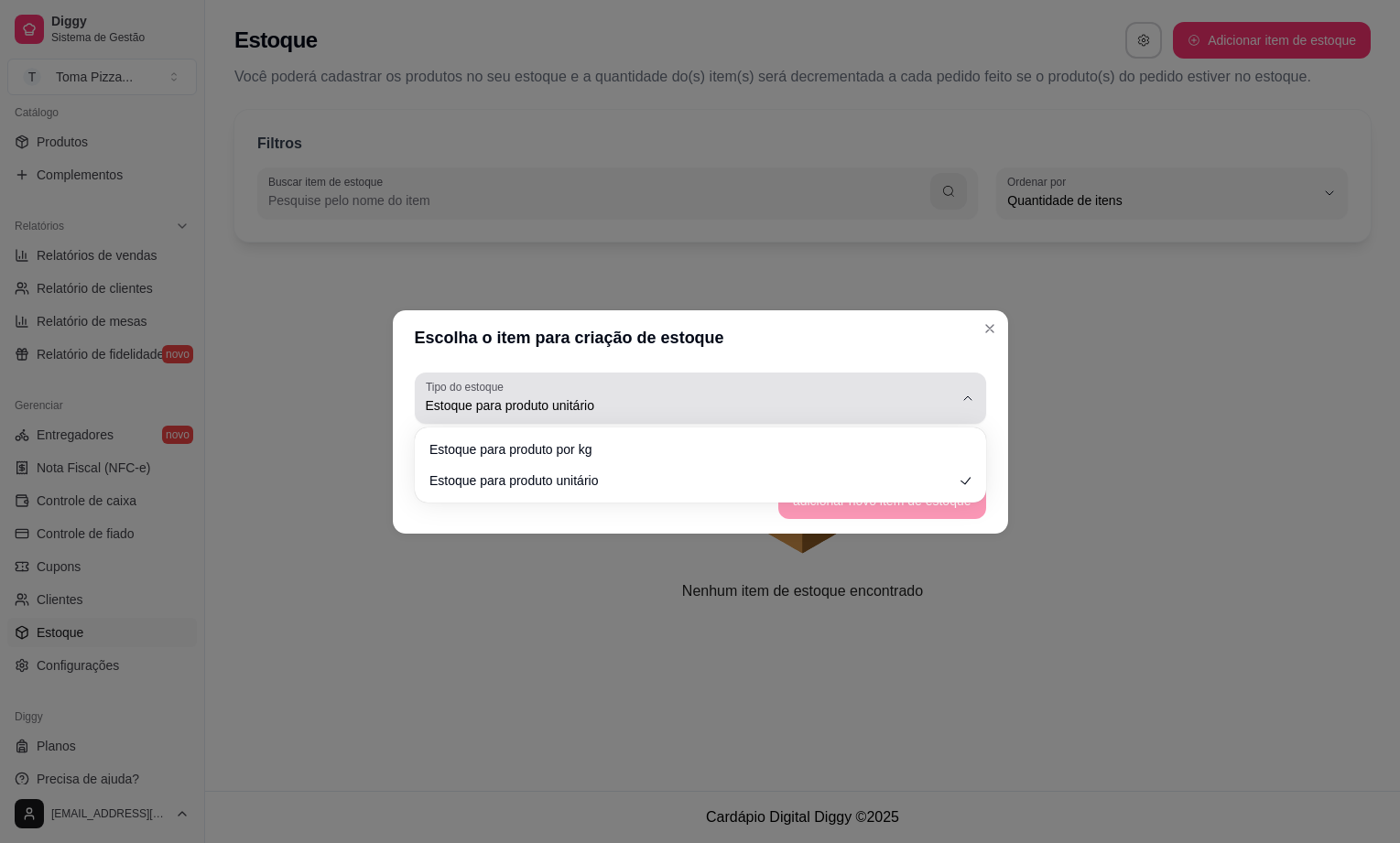
click at [779, 389] on div "Estoque para produto unitário" at bounding box center [689, 398] width 527 height 37
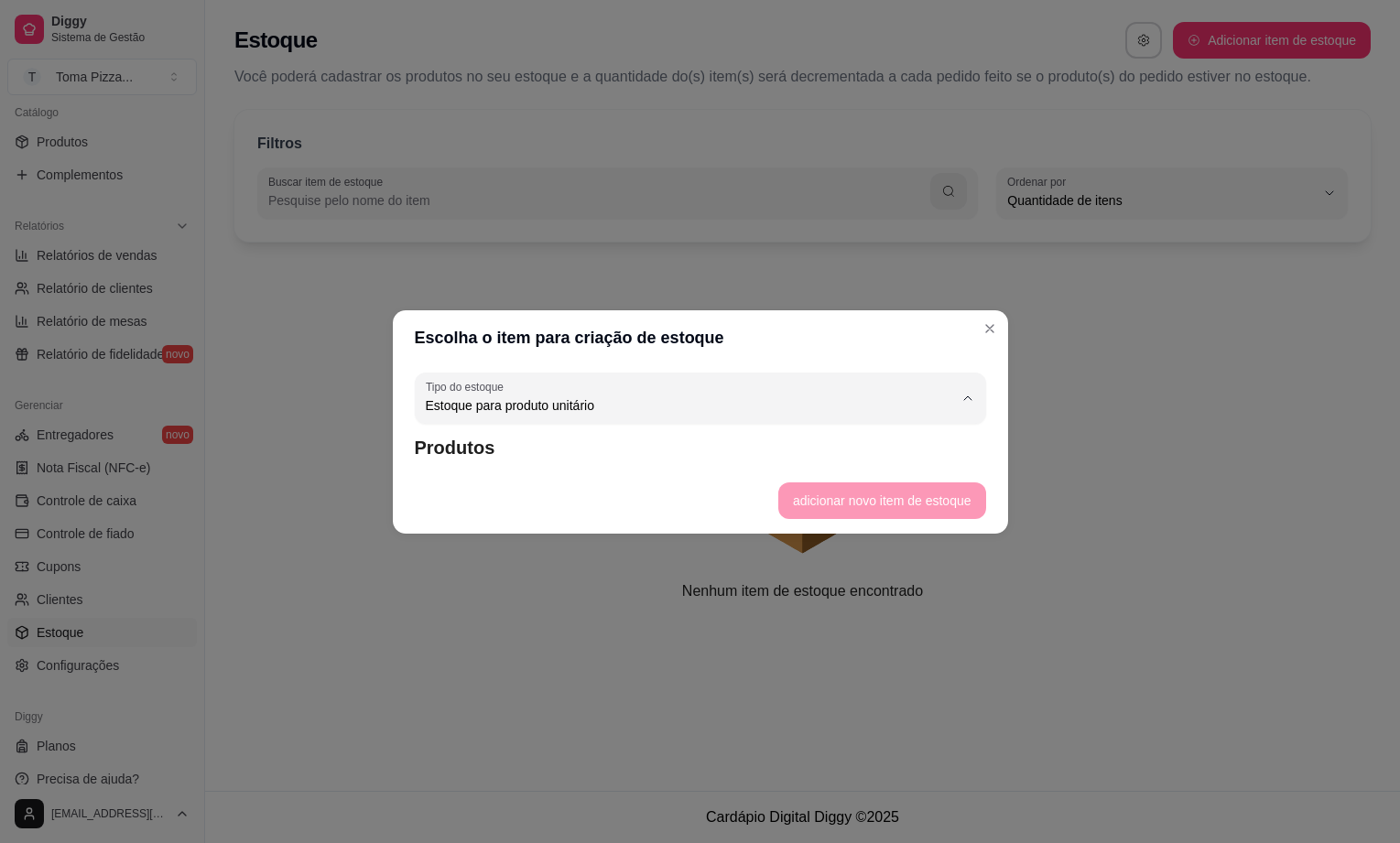
click at [628, 450] on span "Estoque para produto por kg" at bounding box center [690, 448] width 503 height 18
type input "KG"
select select "KG"
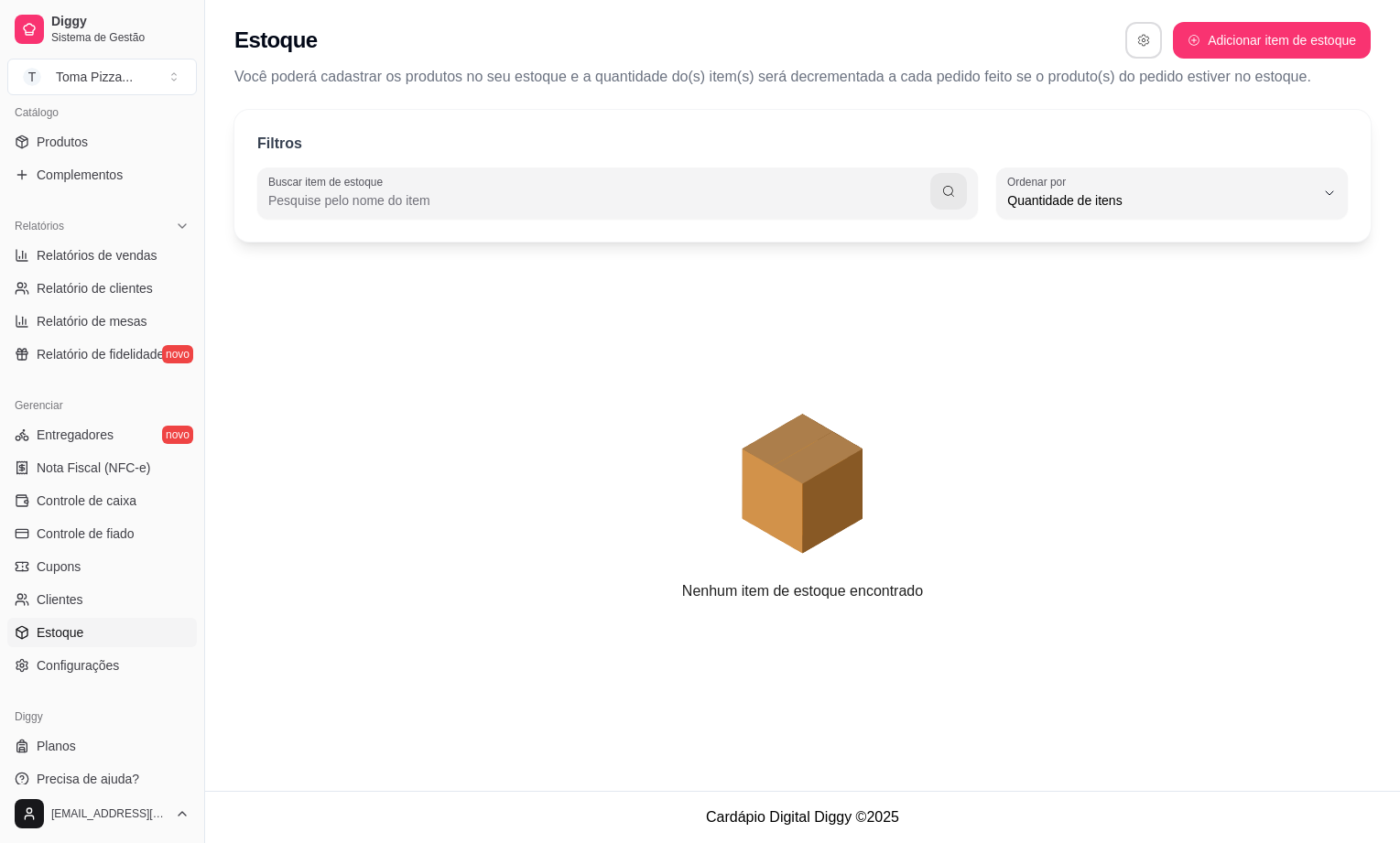
click at [1142, 38] on icon "button" at bounding box center [1142, 40] width 10 height 11
click at [984, 343] on icon "animation" at bounding box center [802, 421] width 1136 height 320
click at [122, 488] on link "Controle de caixa" at bounding box center [102, 500] width 189 height 29
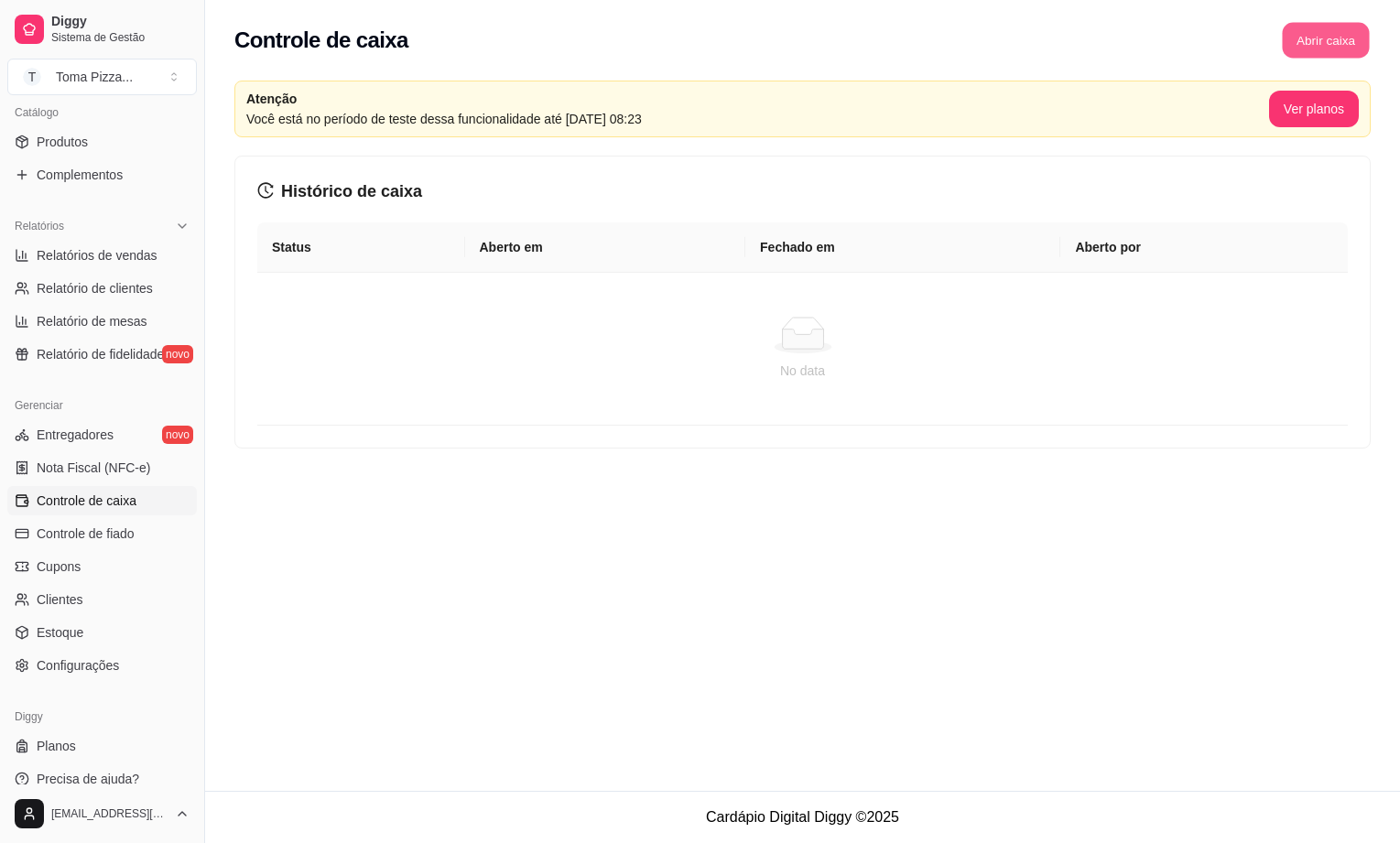
click at [1317, 37] on button "Abrir caixa" at bounding box center [1325, 40] width 87 height 36
